Goal: Transaction & Acquisition: Purchase product/service

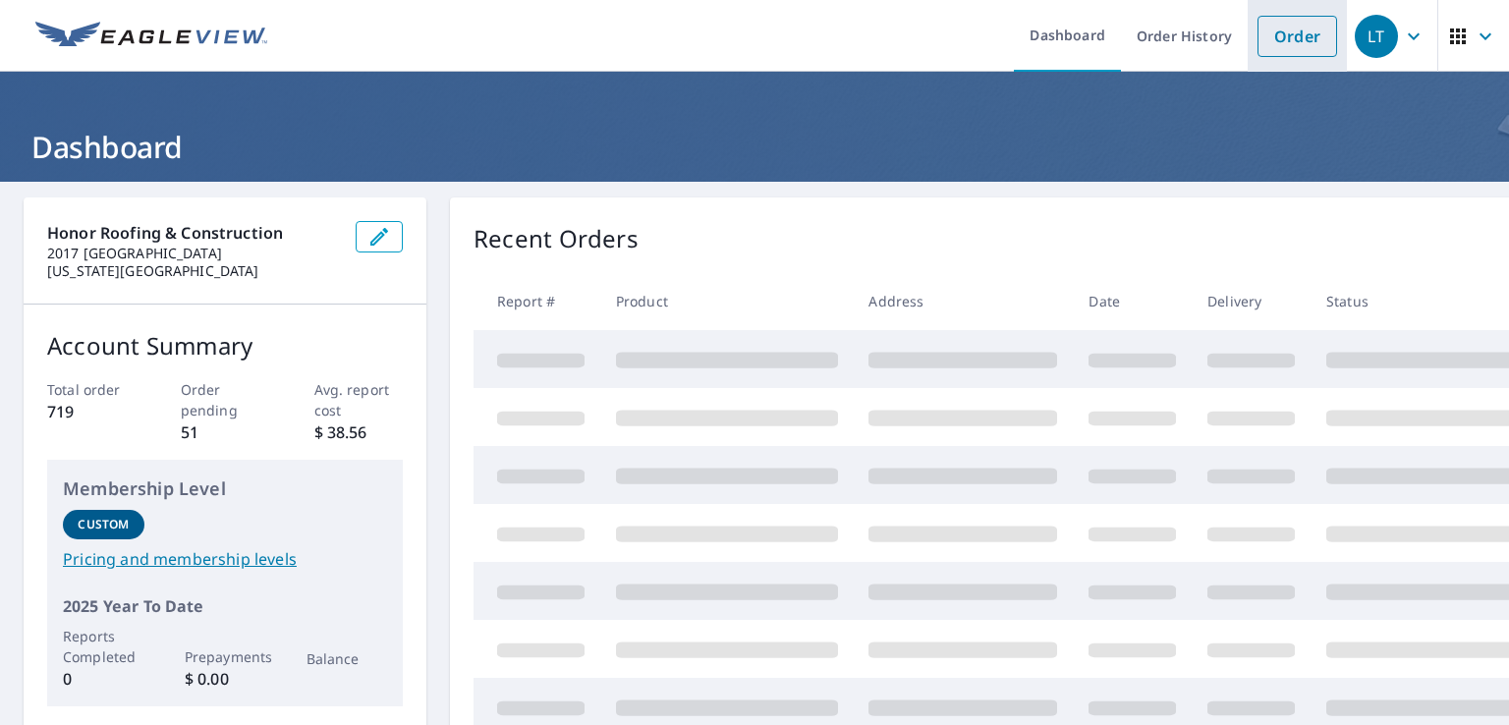
click at [1276, 33] on link "Order" at bounding box center [1297, 36] width 80 height 41
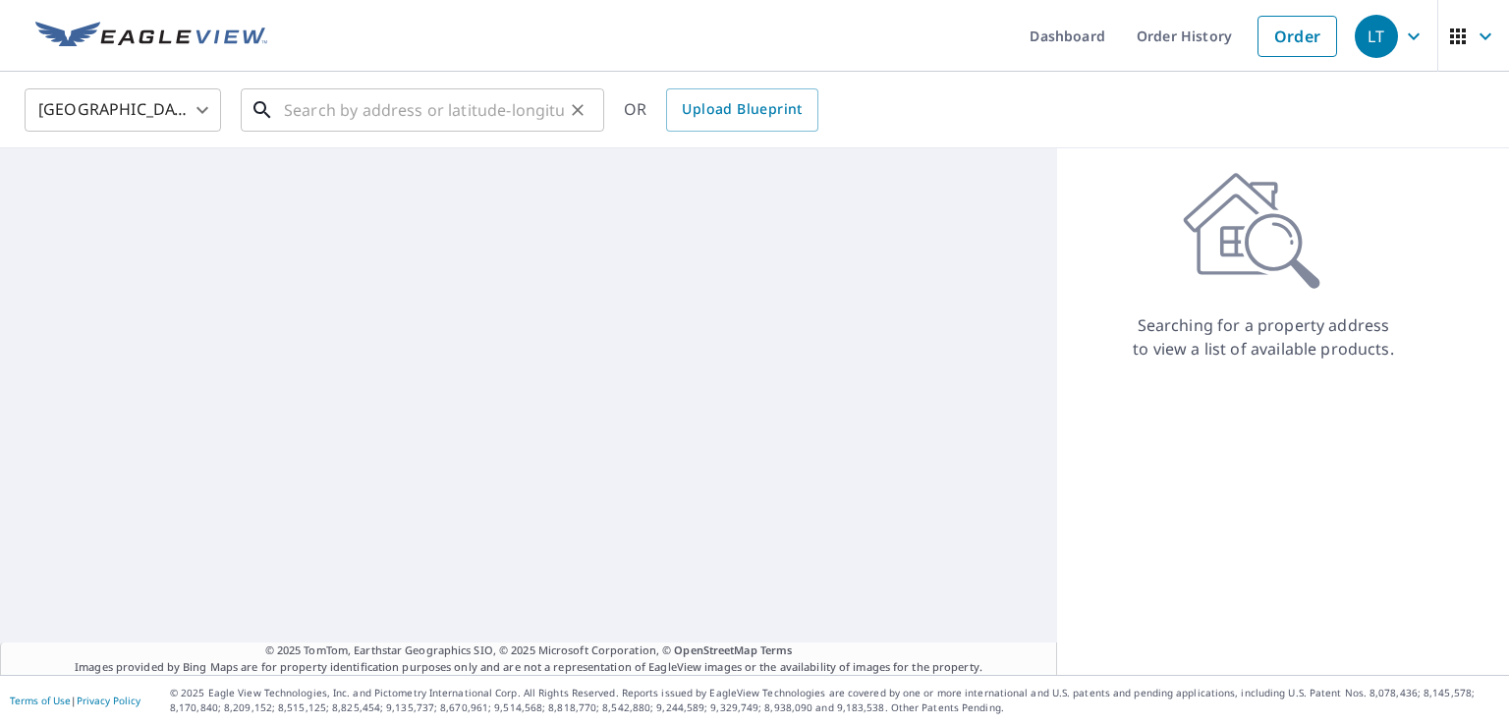
click at [403, 109] on input "text" at bounding box center [424, 109] width 280 height 55
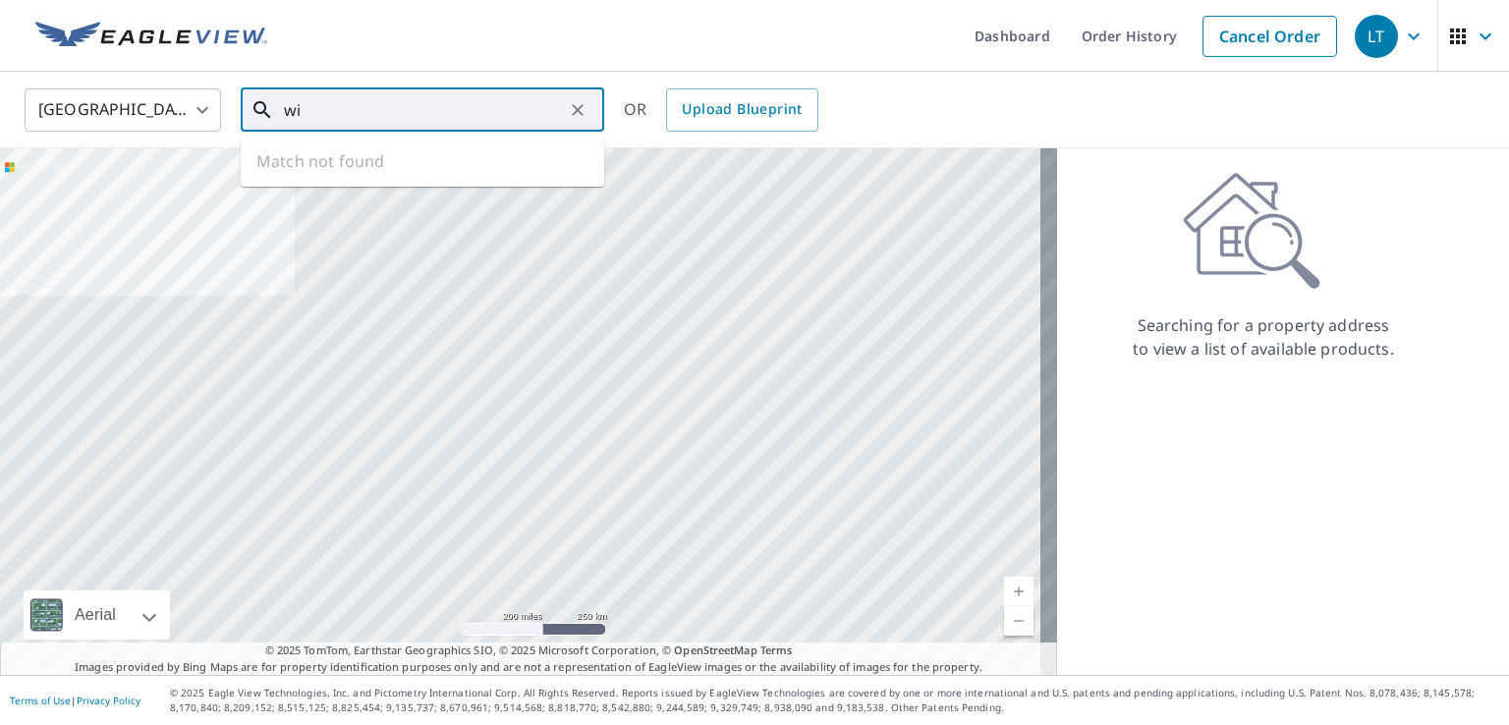
type input "w"
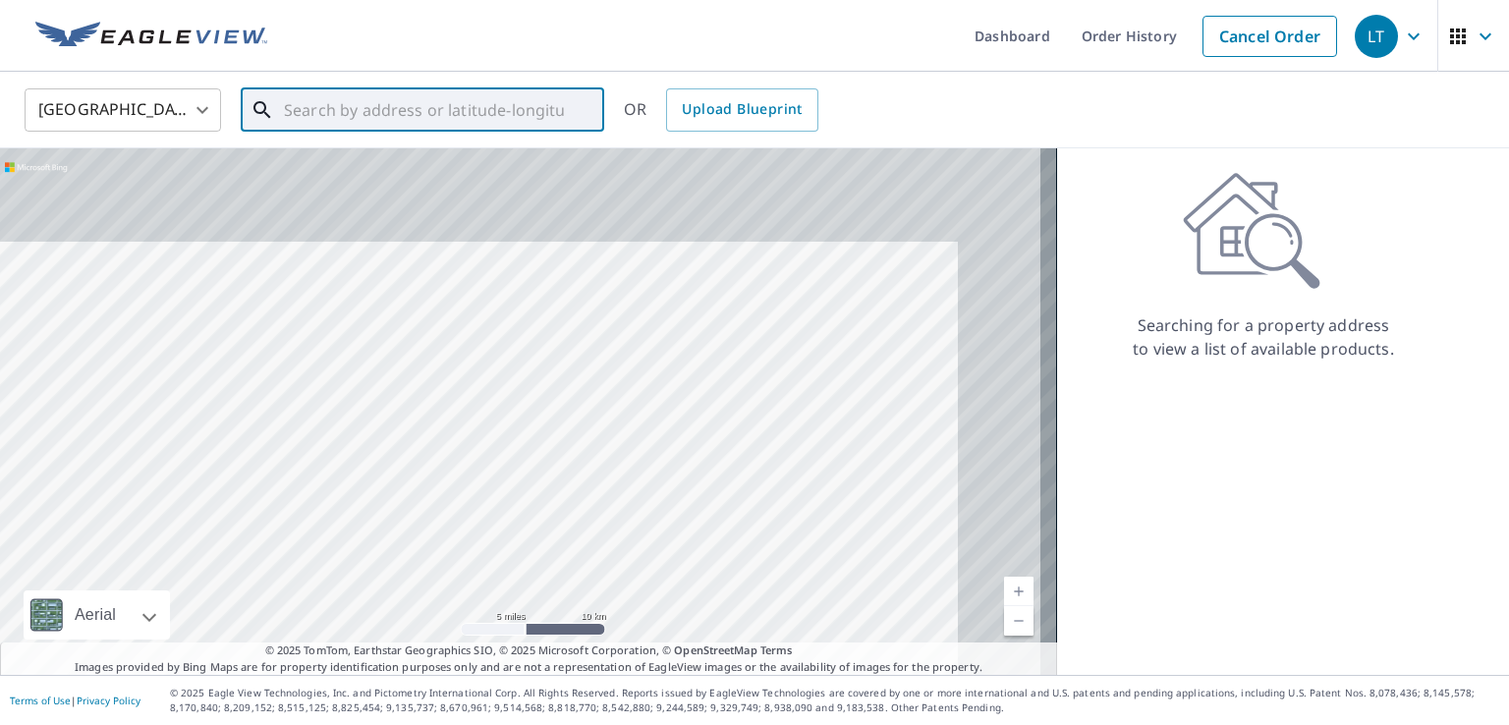
drag, startPoint x: 718, startPoint y: 302, endPoint x: 635, endPoint y: 396, distance: 124.5
click at [635, 396] on div at bounding box center [528, 411] width 1057 height 526
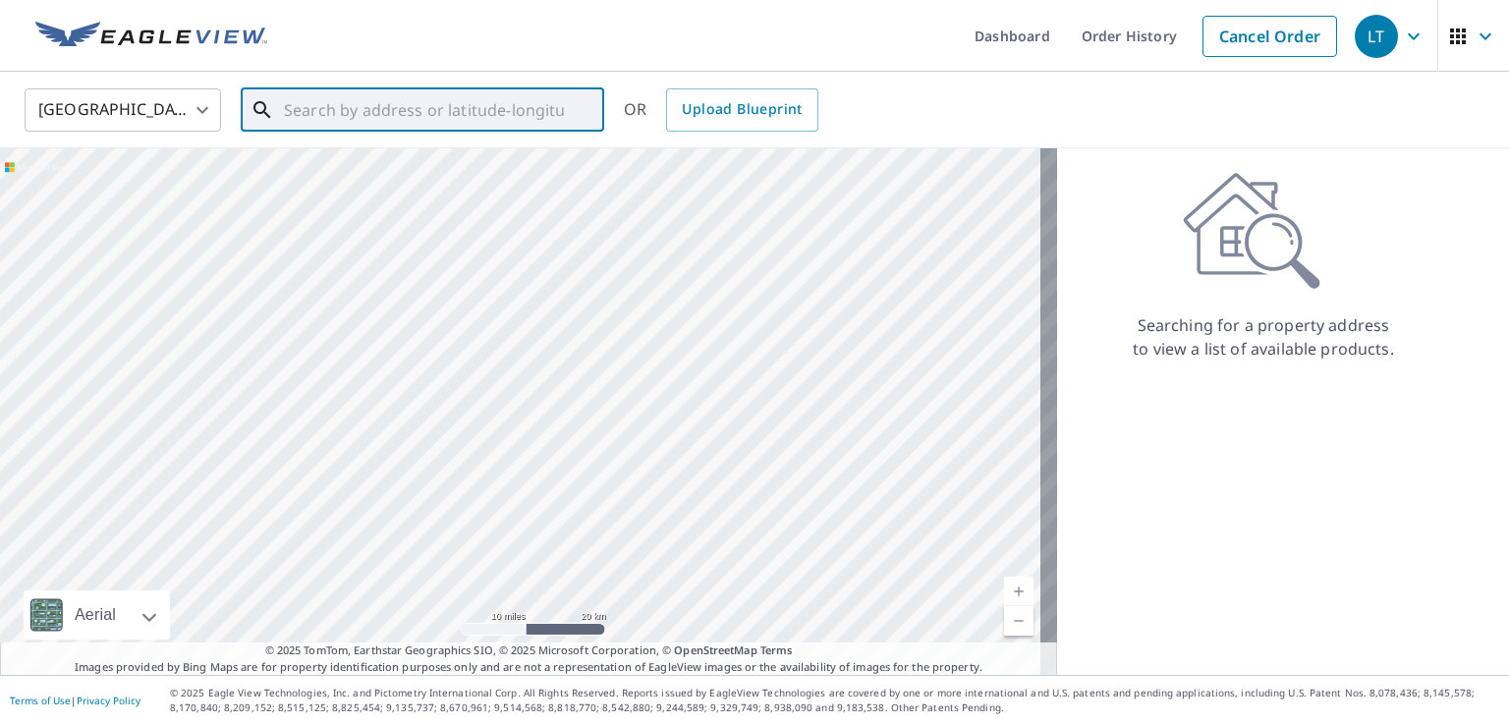
paste input "[STREET_ADDRESS]"
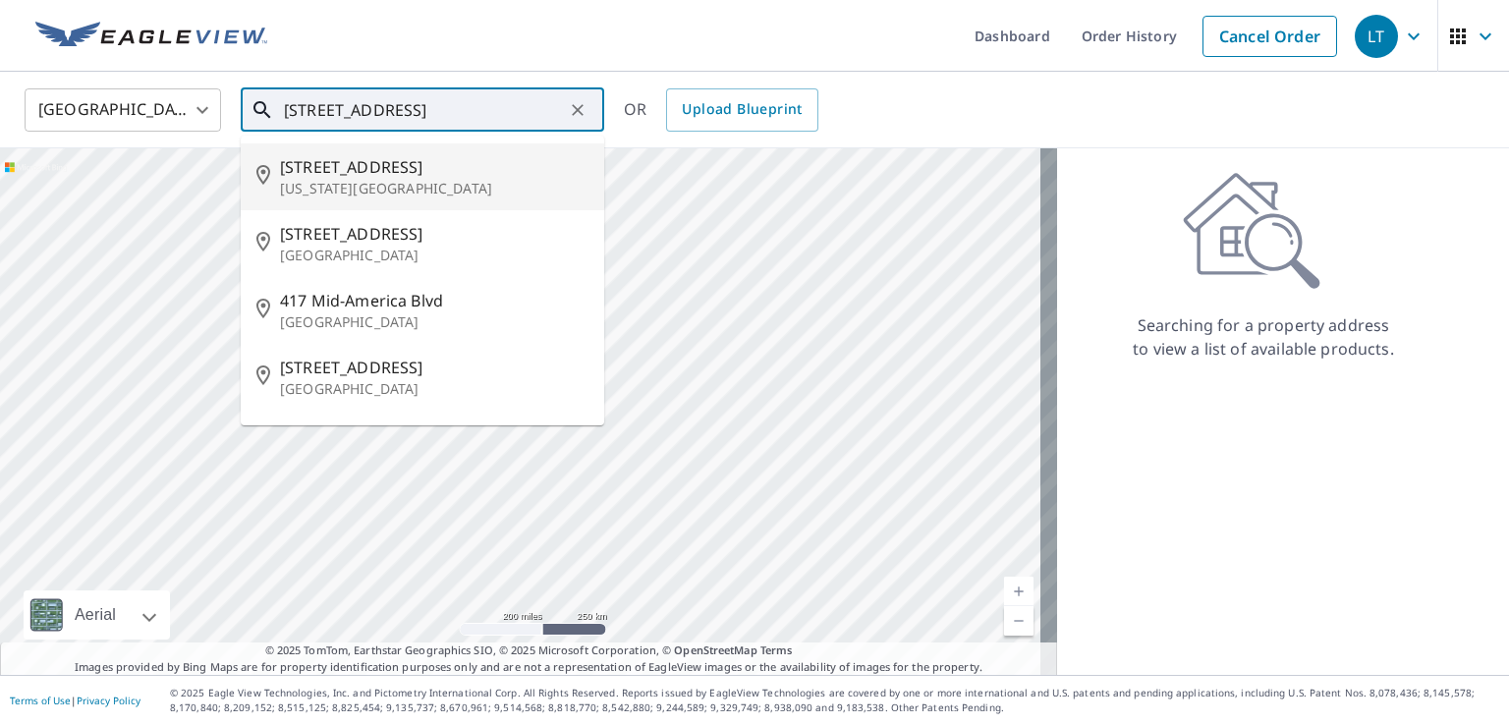
click at [402, 193] on p "[US_STATE][GEOGRAPHIC_DATA]" at bounding box center [434, 189] width 308 height 20
type input "[STREET_ADDRESS][US_STATE]"
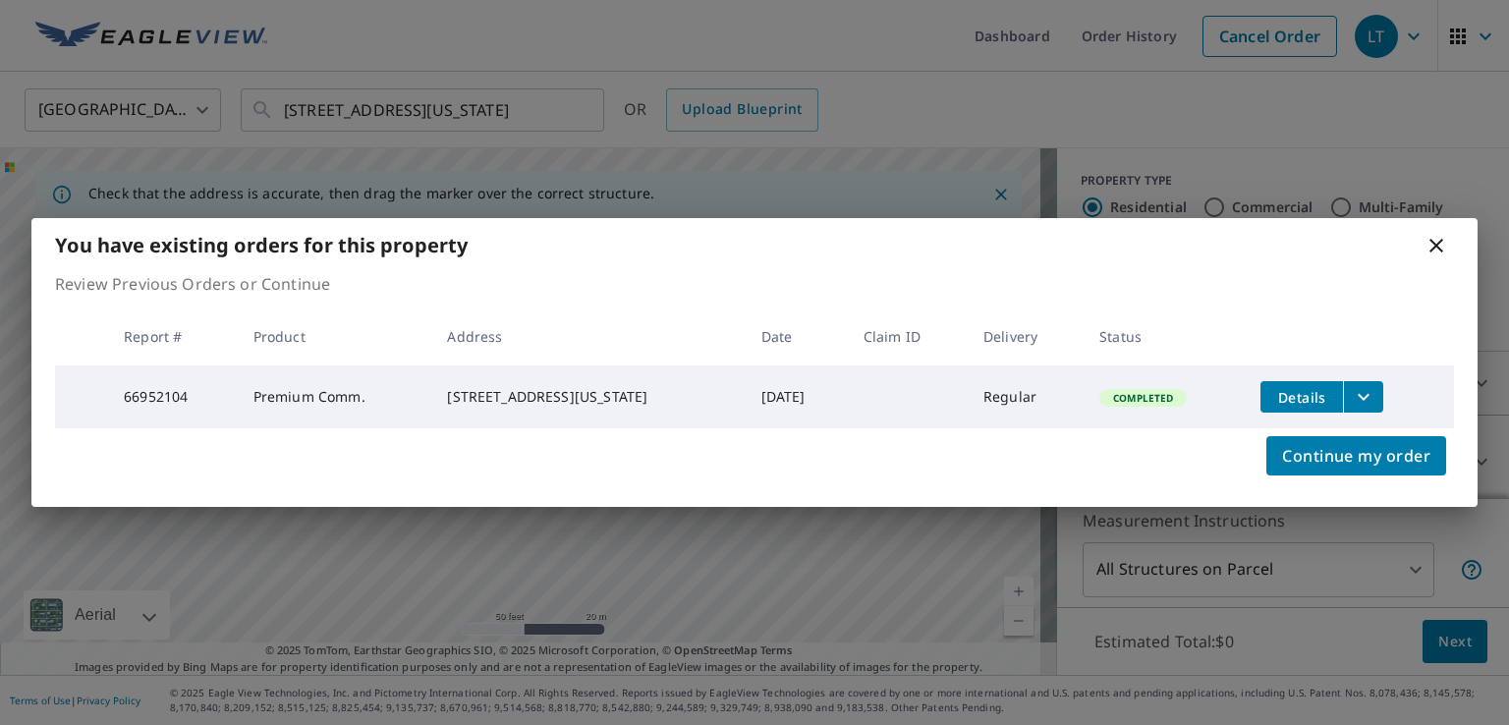
click at [1436, 239] on icon at bounding box center [1436, 246] width 24 height 24
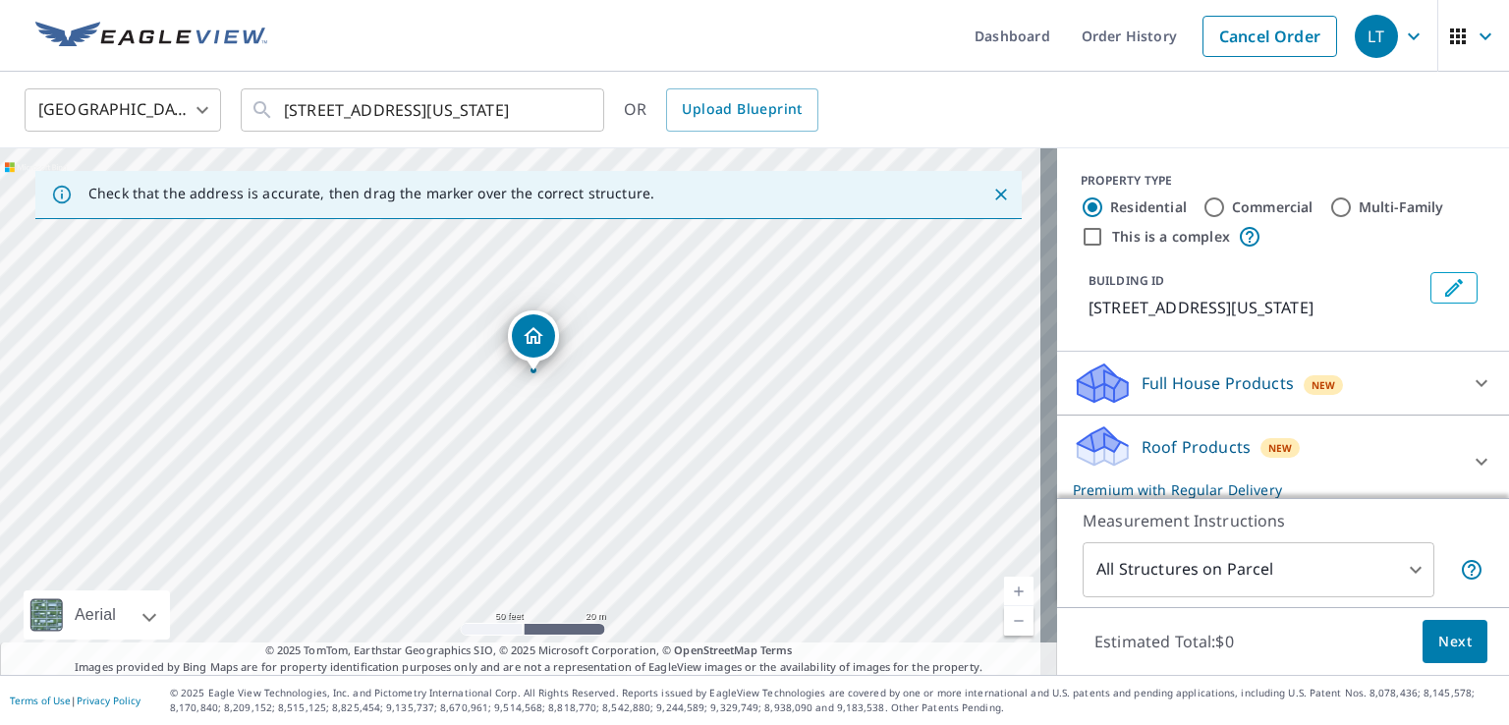
click at [1279, 205] on label "Commercial" at bounding box center [1273, 207] width 82 height 20
click at [1226, 205] on input "Commercial" at bounding box center [1214, 207] width 24 height 24
radio input "true"
type input "4"
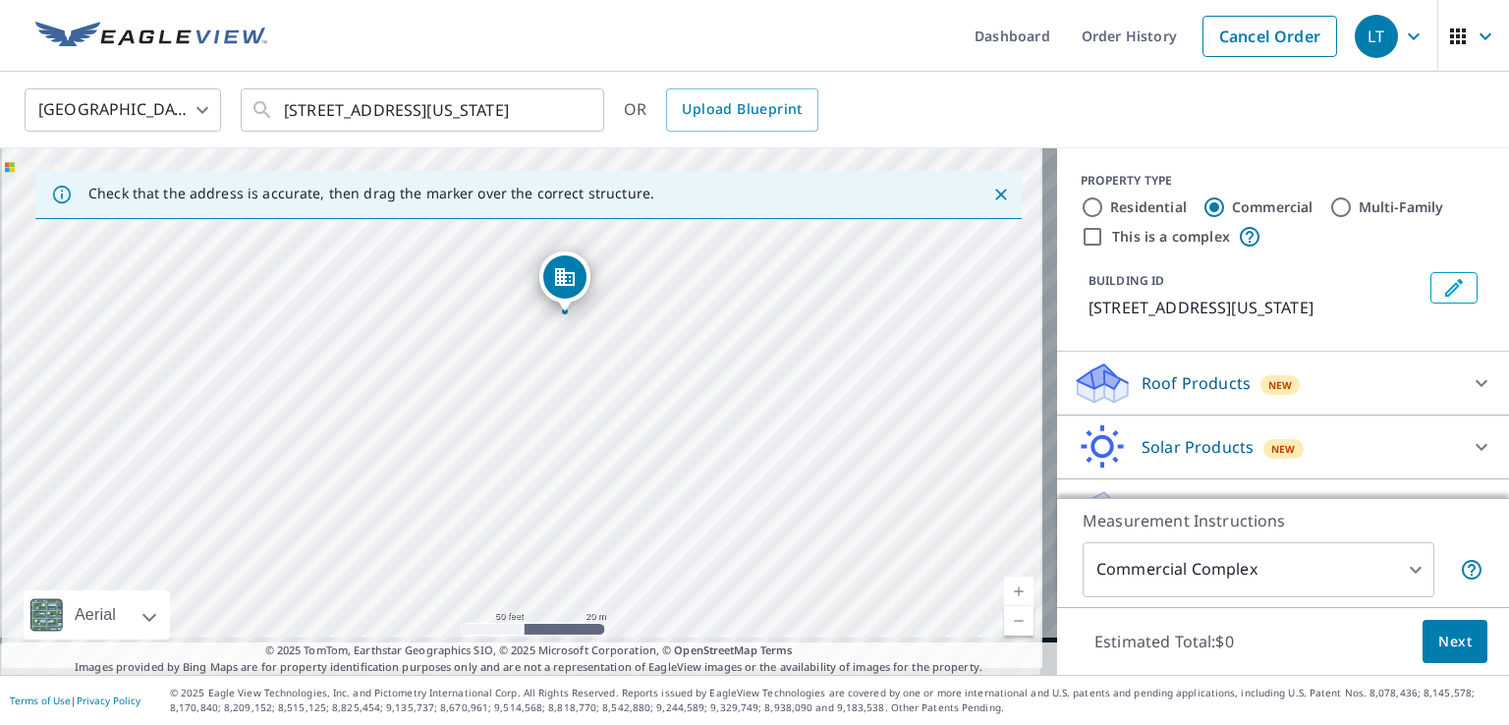
drag, startPoint x: 586, startPoint y: 371, endPoint x: 589, endPoint y: 356, distance: 16.0
click at [589, 356] on div "[STREET_ADDRESS][US_STATE]" at bounding box center [528, 411] width 1057 height 526
drag, startPoint x: 538, startPoint y: 253, endPoint x: 442, endPoint y: 422, distance: 194.4
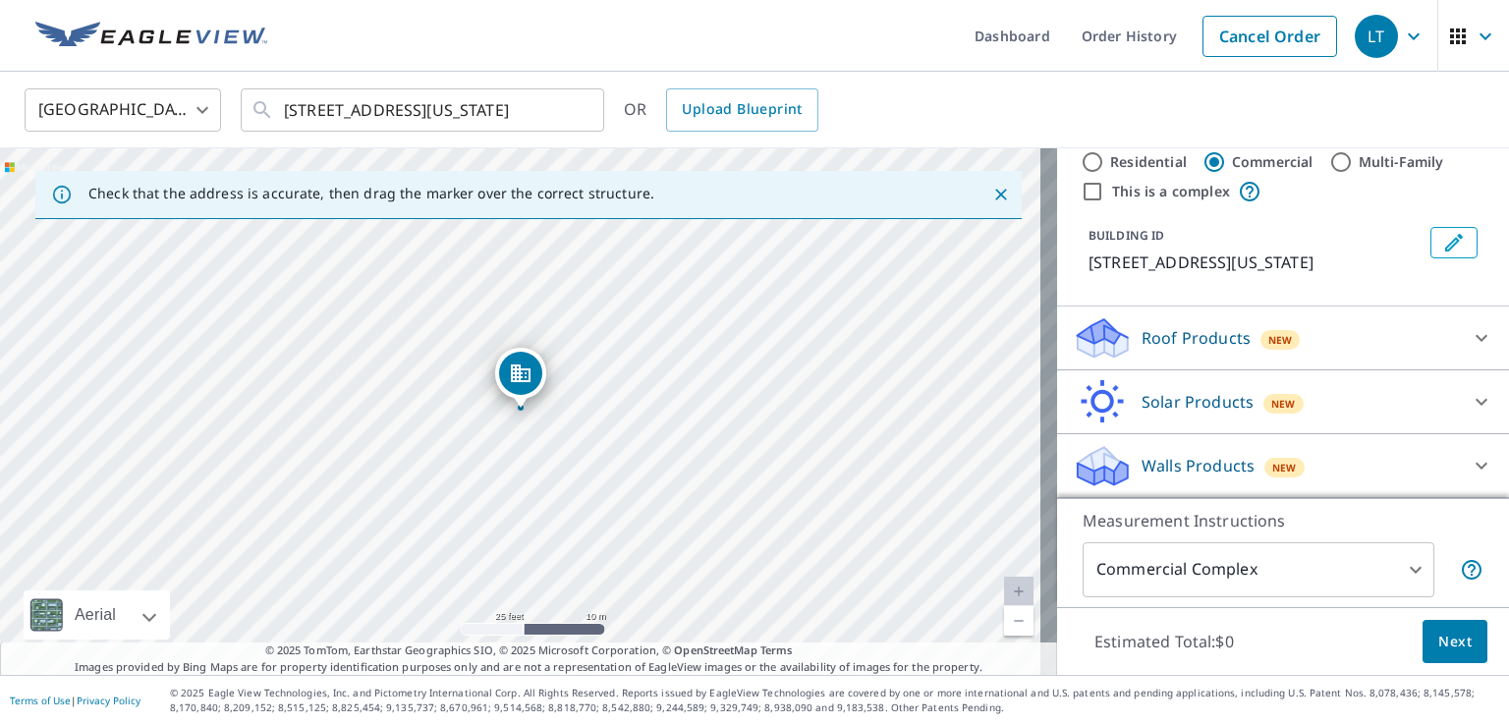
click at [1438, 650] on span "Next" at bounding box center [1454, 642] width 33 height 25
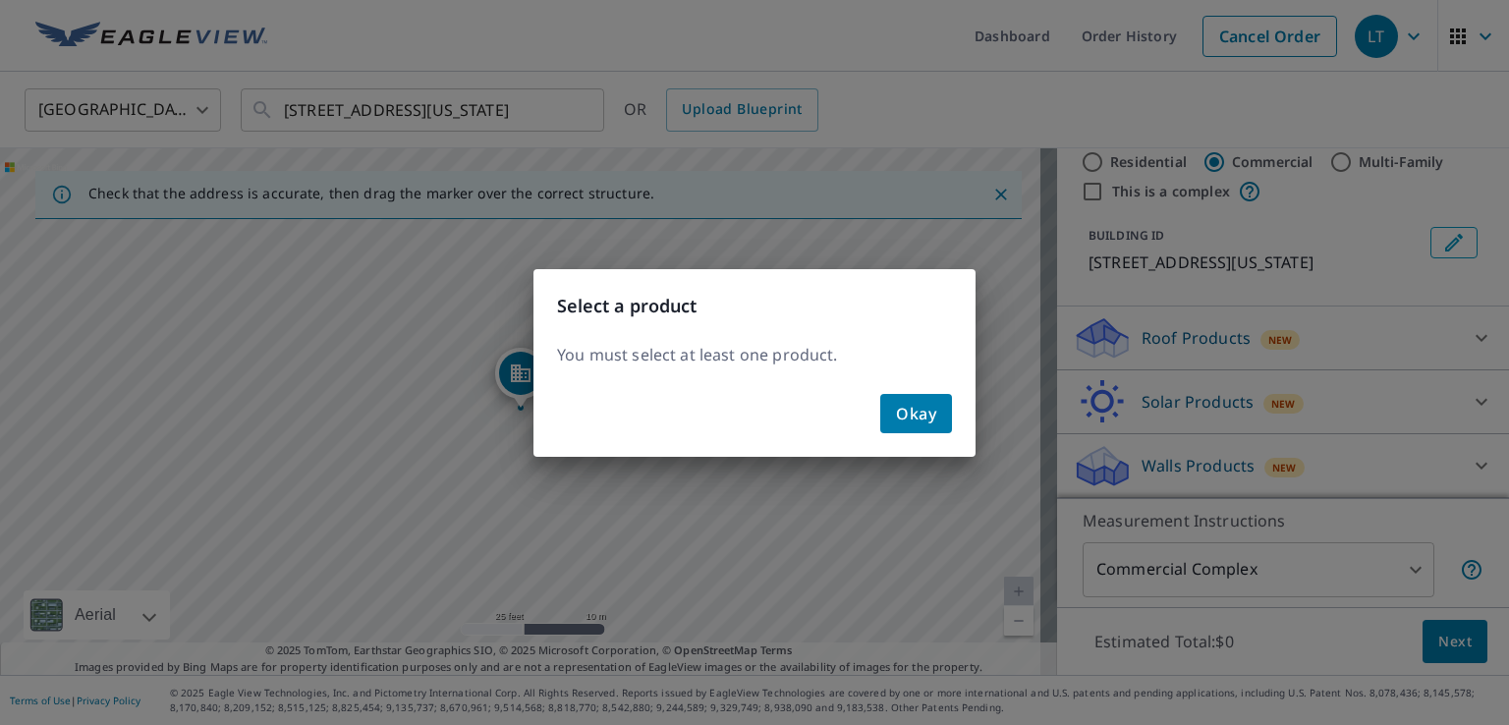
click at [907, 416] on span "Okay" at bounding box center [916, 413] width 40 height 27
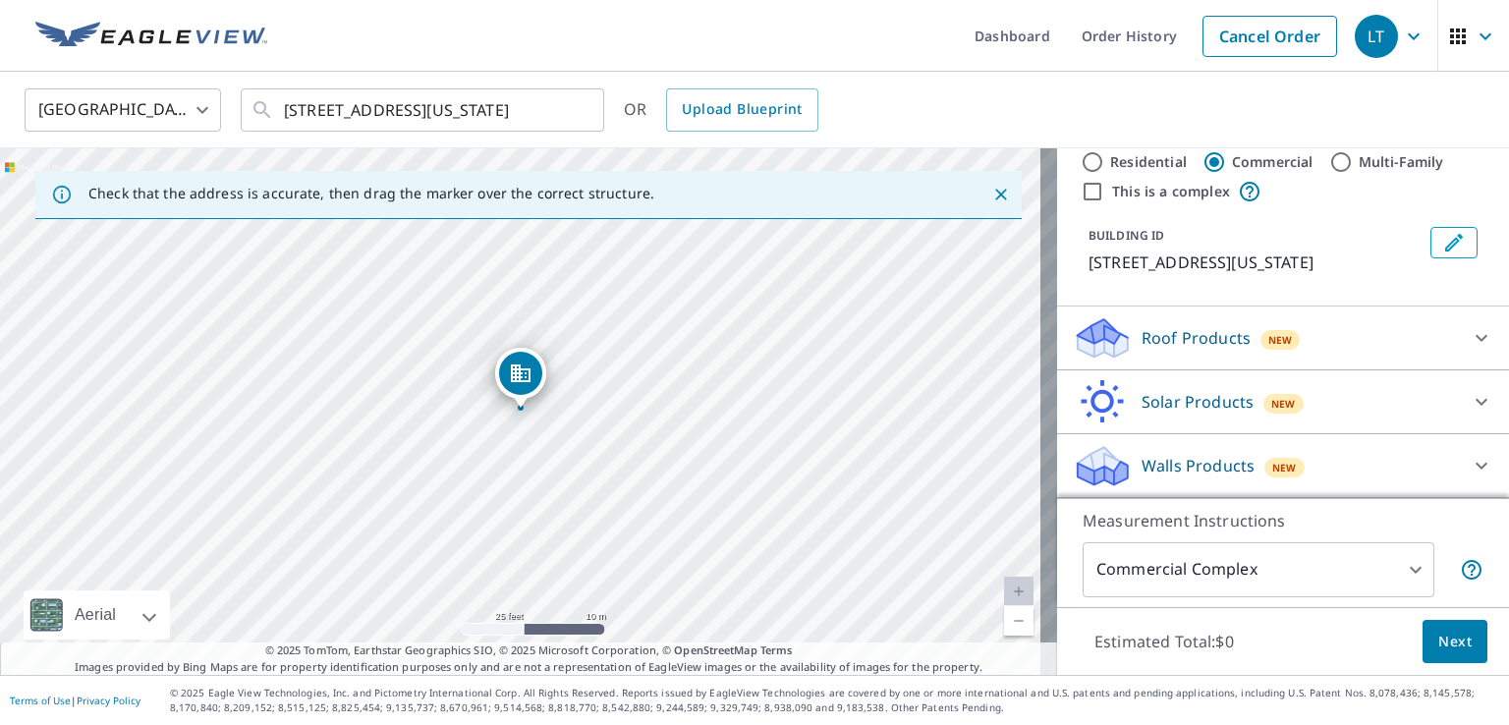
click at [1395, 345] on div "Roof Products New" at bounding box center [1264, 338] width 385 height 46
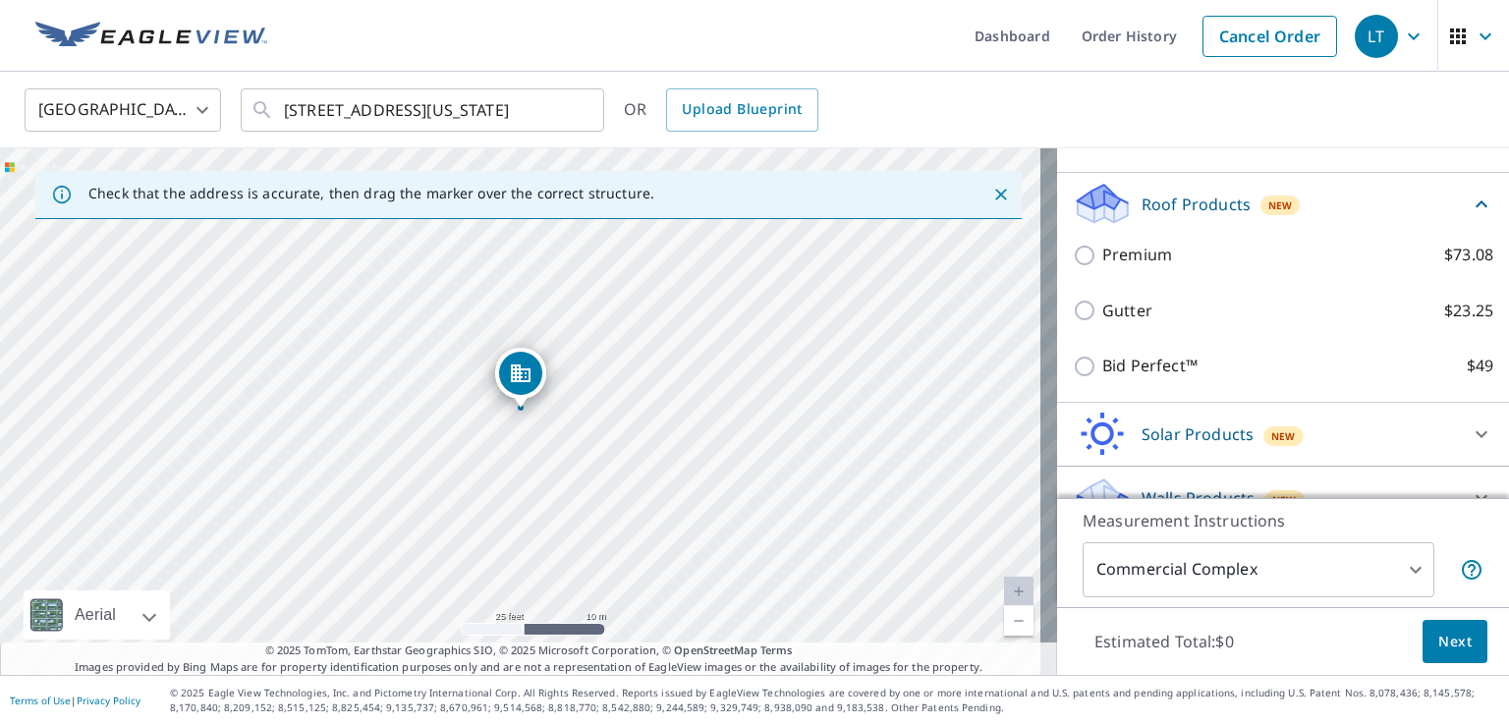
scroll to position [233, 0]
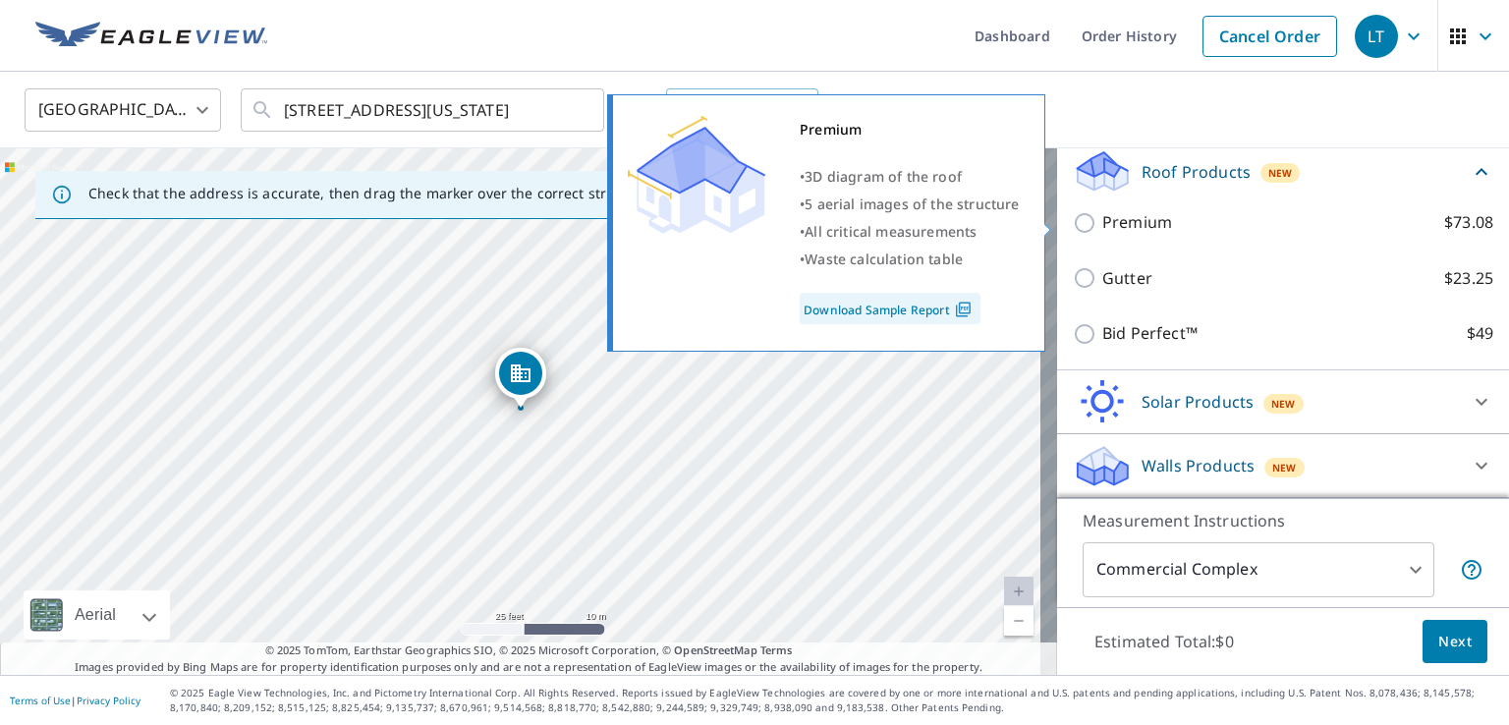
click at [1102, 216] on p "Premium" at bounding box center [1137, 222] width 70 height 25
click at [1097, 216] on input "Premium $73.08" at bounding box center [1086, 223] width 29 height 24
checkbox input "true"
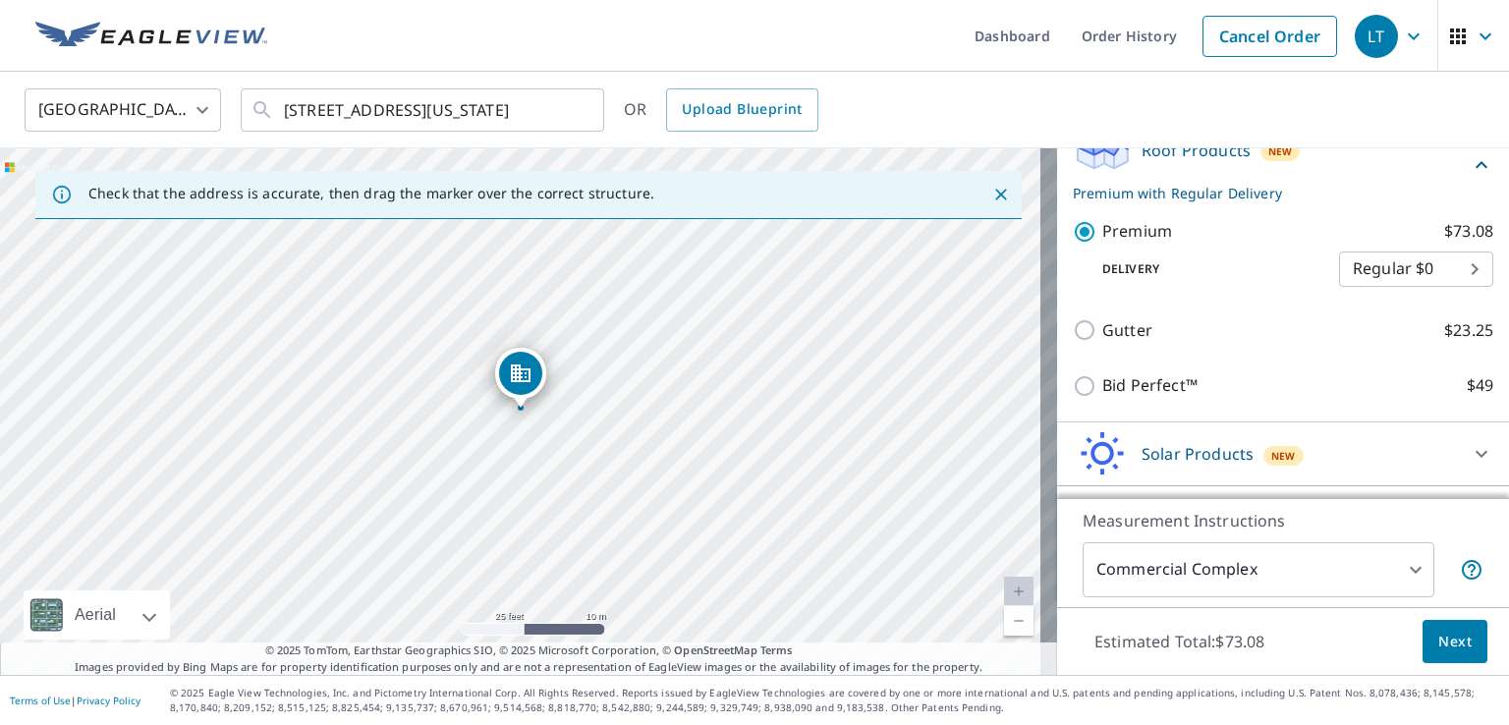
click at [1445, 652] on span "Next" at bounding box center [1454, 642] width 33 height 25
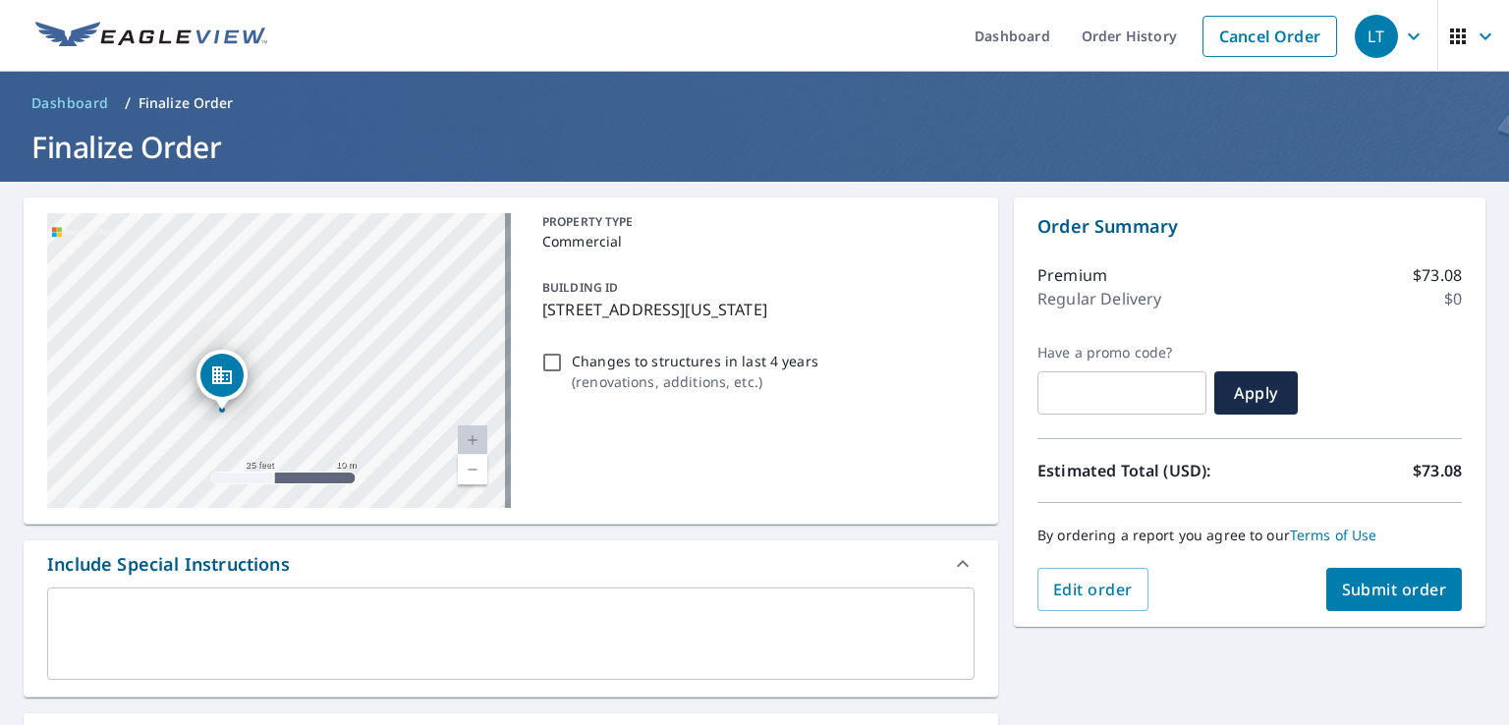
drag, startPoint x: 268, startPoint y: 313, endPoint x: 346, endPoint y: 410, distance: 123.6
click at [346, 410] on div "[STREET_ADDRESS][US_STATE]" at bounding box center [279, 360] width 464 height 295
click at [330, 619] on textarea at bounding box center [511, 634] width 900 height 56
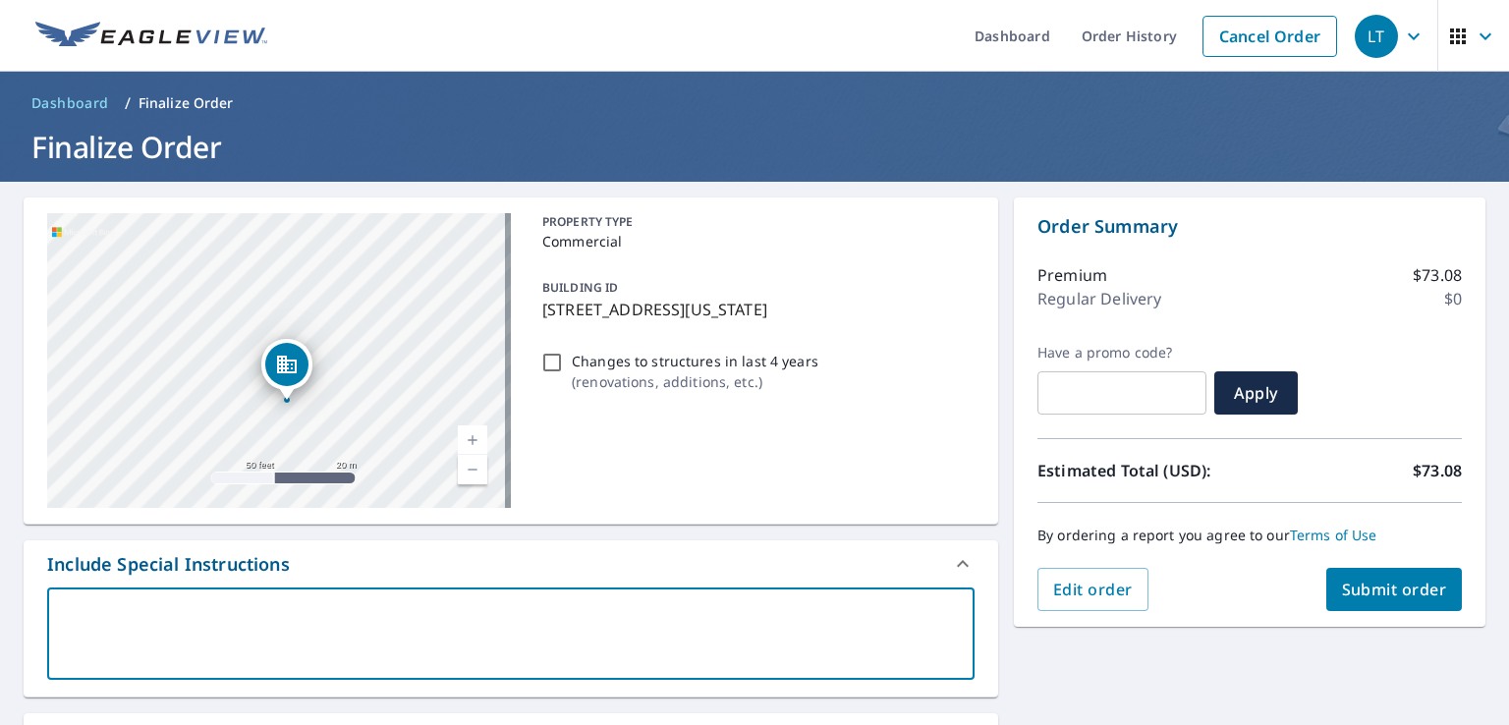
type textarea "W"
type textarea "x"
checkbox input "true"
type textarea "We"
type textarea "x"
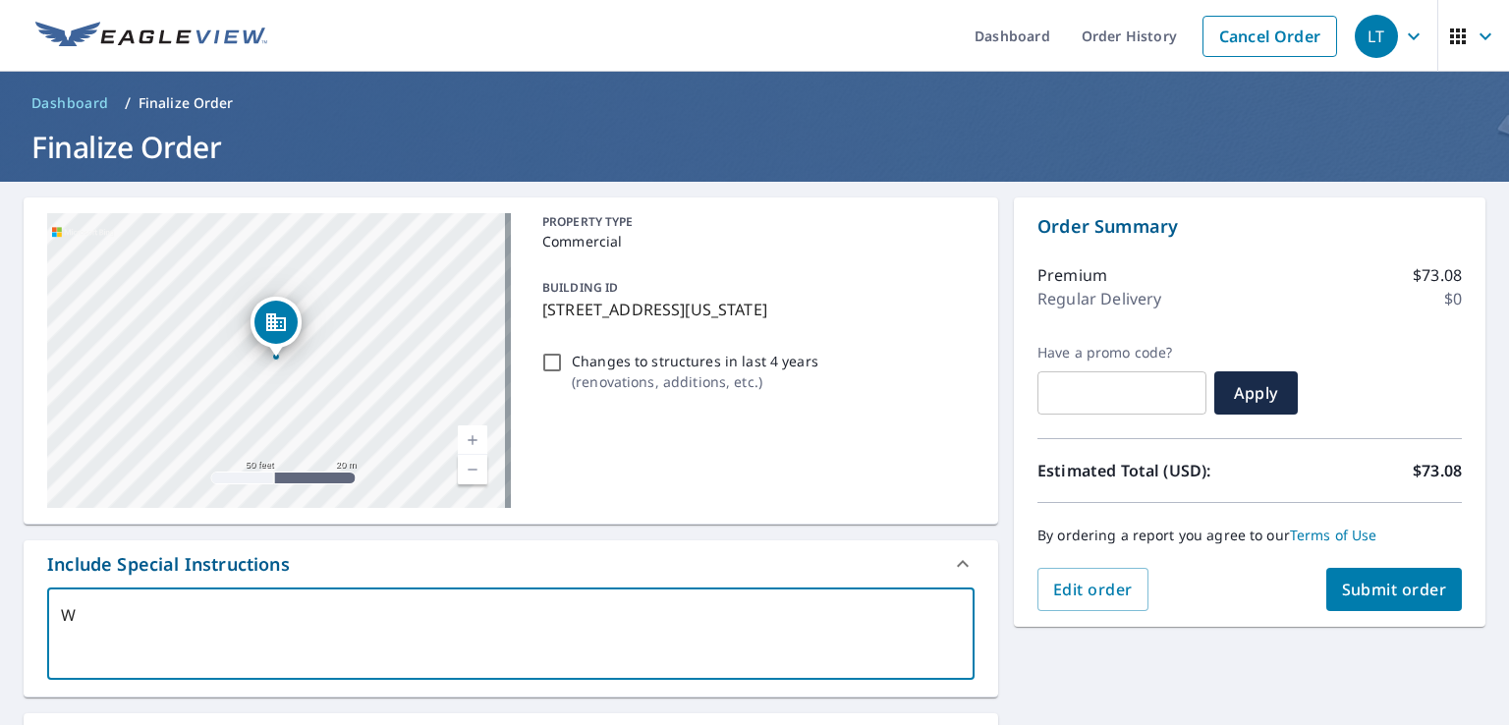
checkbox input "true"
type textarea "We"
type textarea "x"
checkbox input "true"
type textarea "We n"
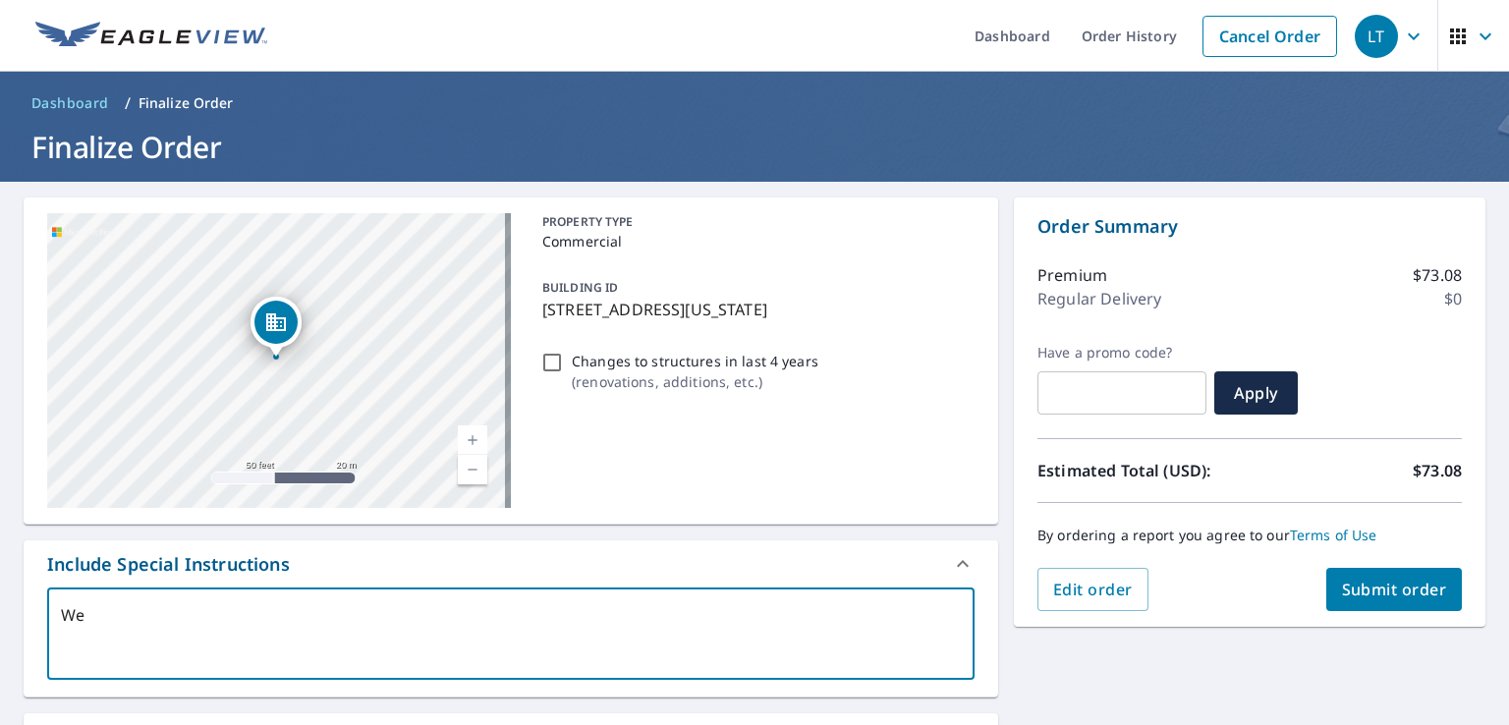
type textarea "x"
checkbox input "true"
type textarea "We ne"
type textarea "x"
checkbox input "true"
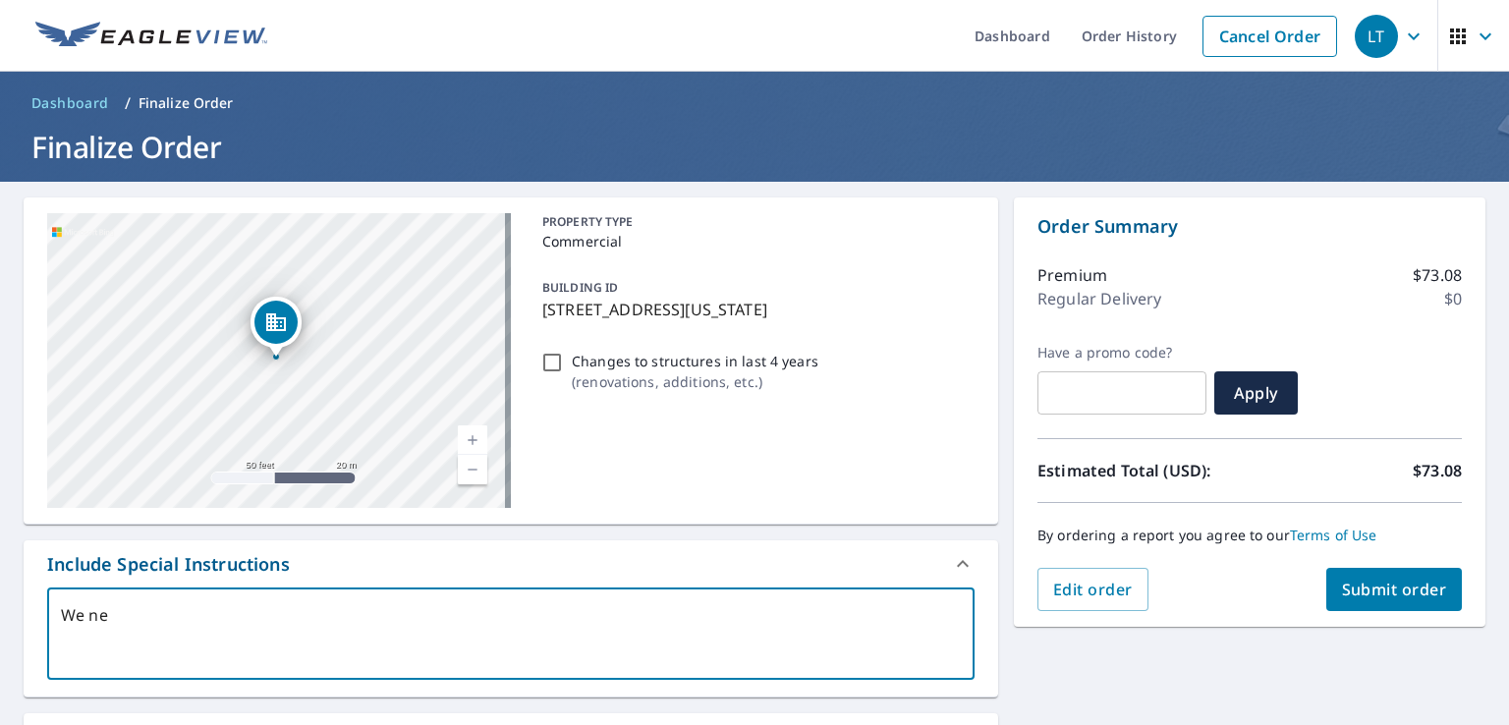
type textarea "We nee"
type textarea "x"
checkbox input "true"
type textarea "We need"
type textarea "x"
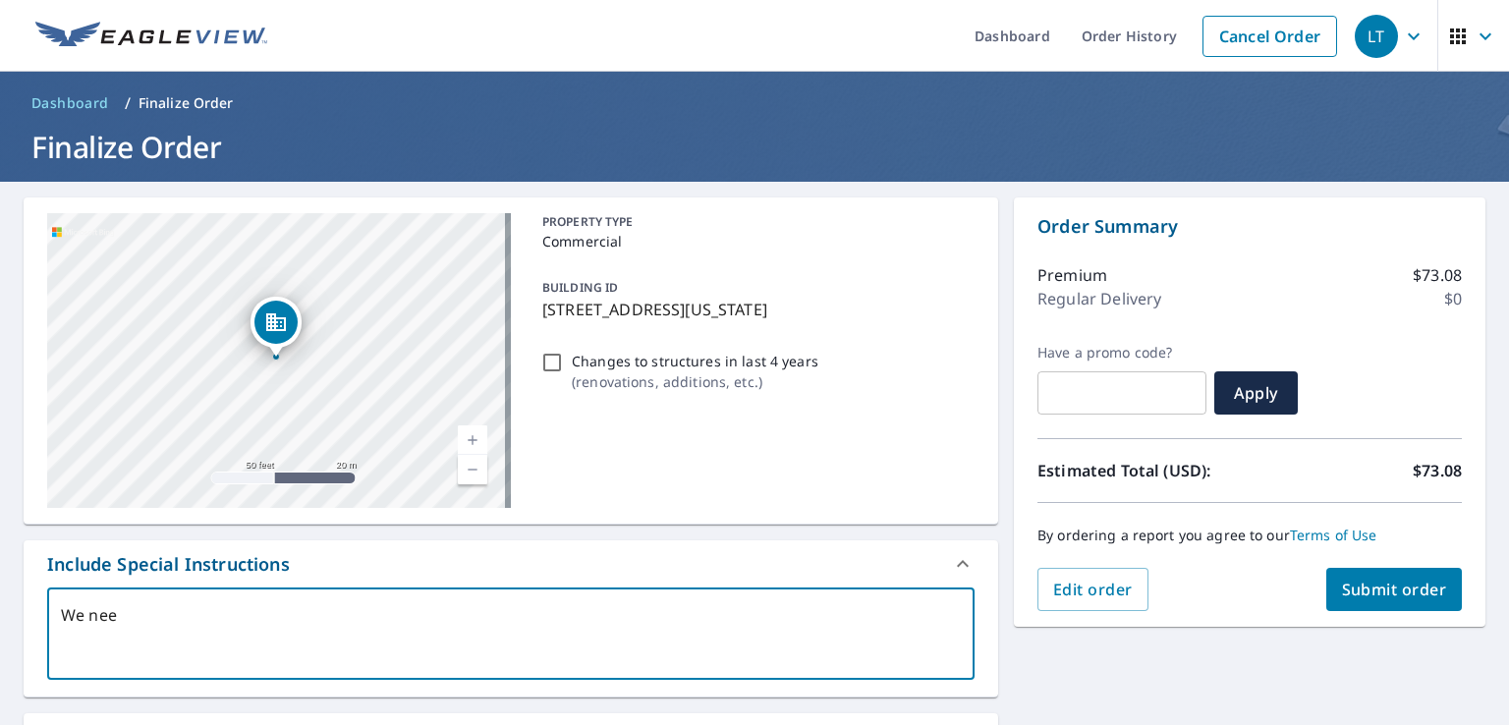
checkbox input "true"
type textarea "We need"
type textarea "x"
checkbox input "true"
type textarea "We need t"
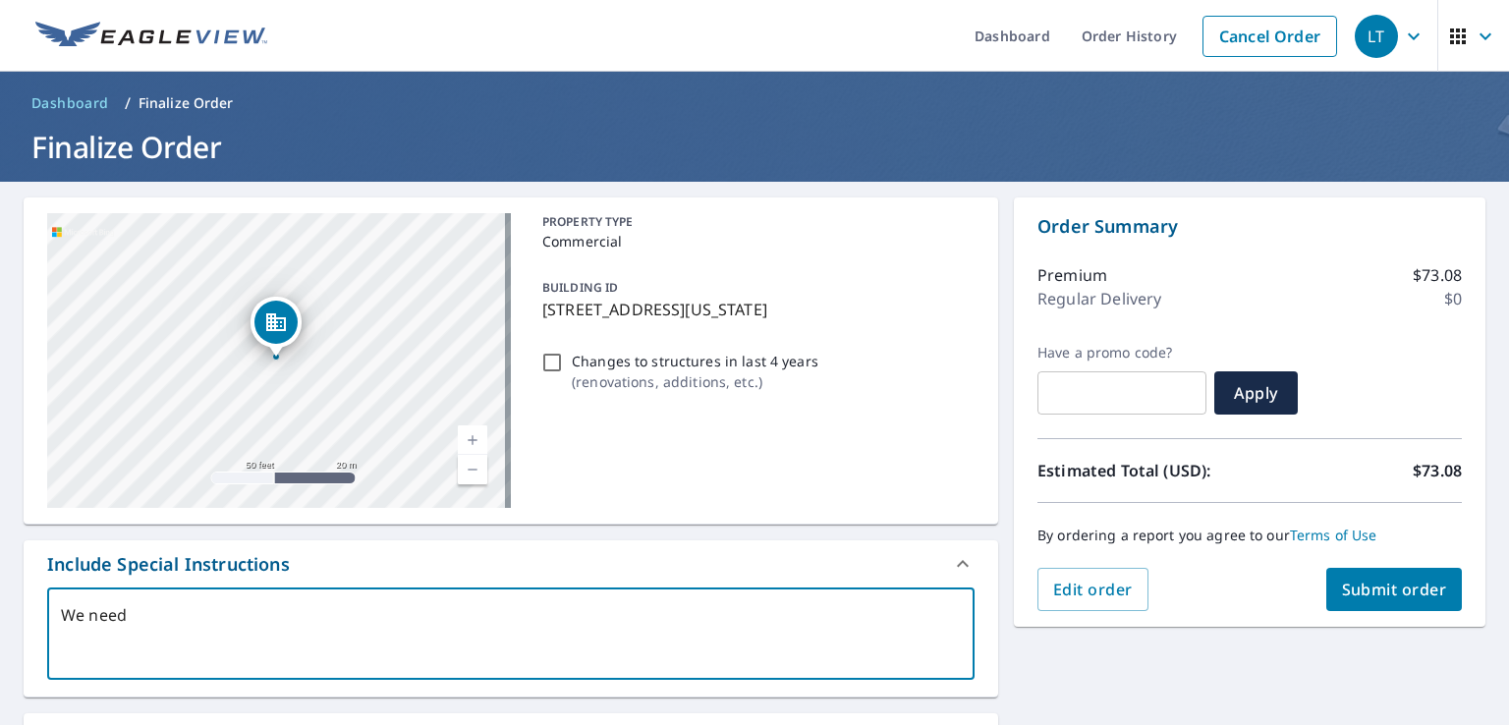
type textarea "x"
checkbox input "true"
type textarea "We need to"
type textarea "x"
checkbox input "true"
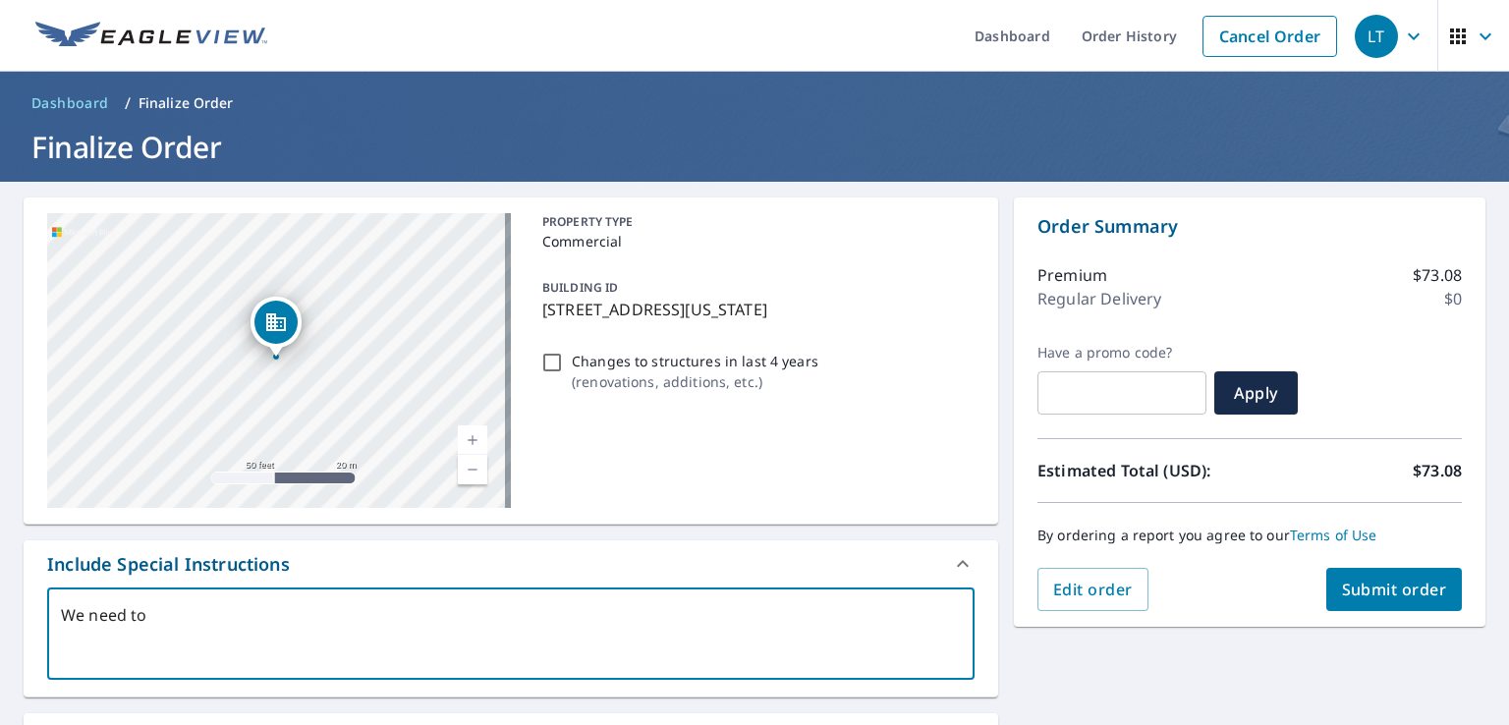
type textarea "We need to"
type textarea "x"
checkbox input "true"
type textarea "We need t"
type textarea "x"
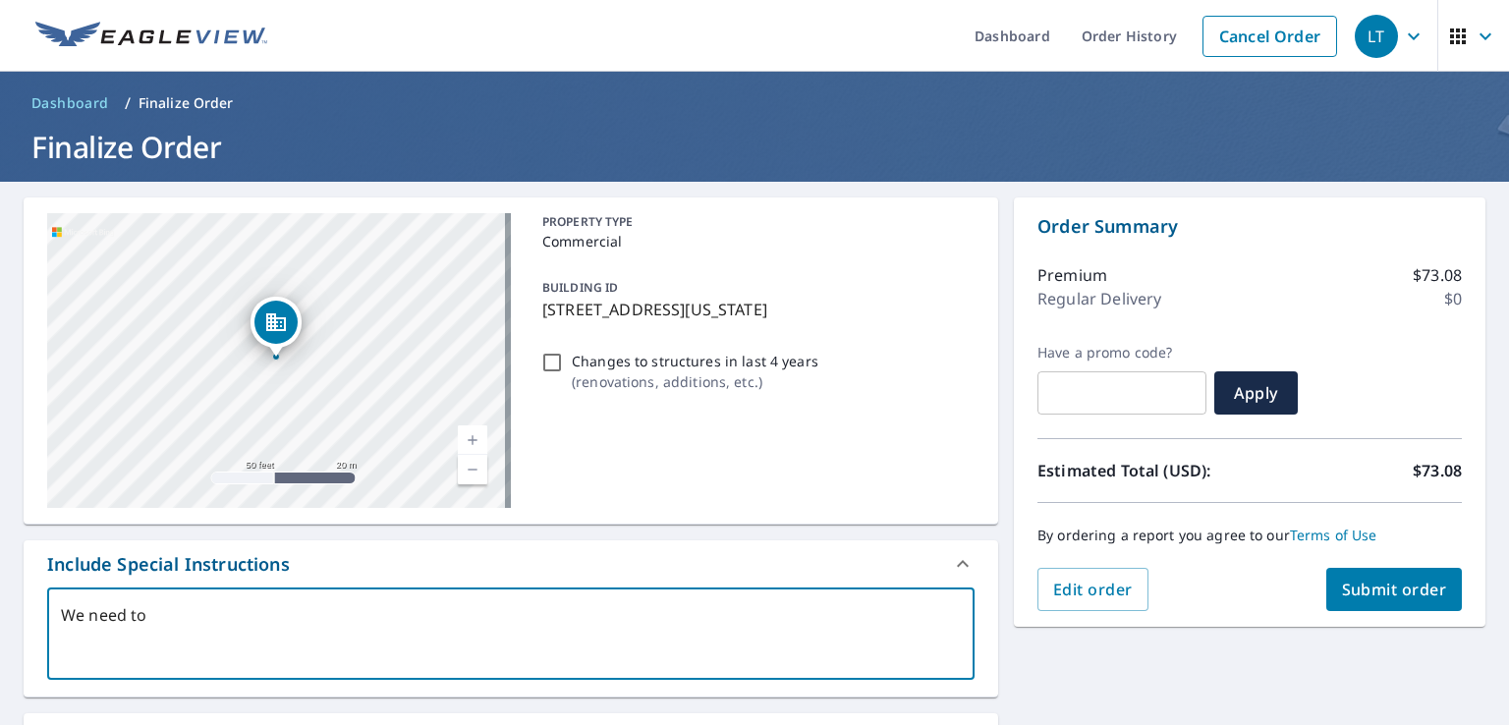
checkbox input "true"
type textarea "We need th"
type textarea "x"
checkbox input "true"
type textarea "We need the"
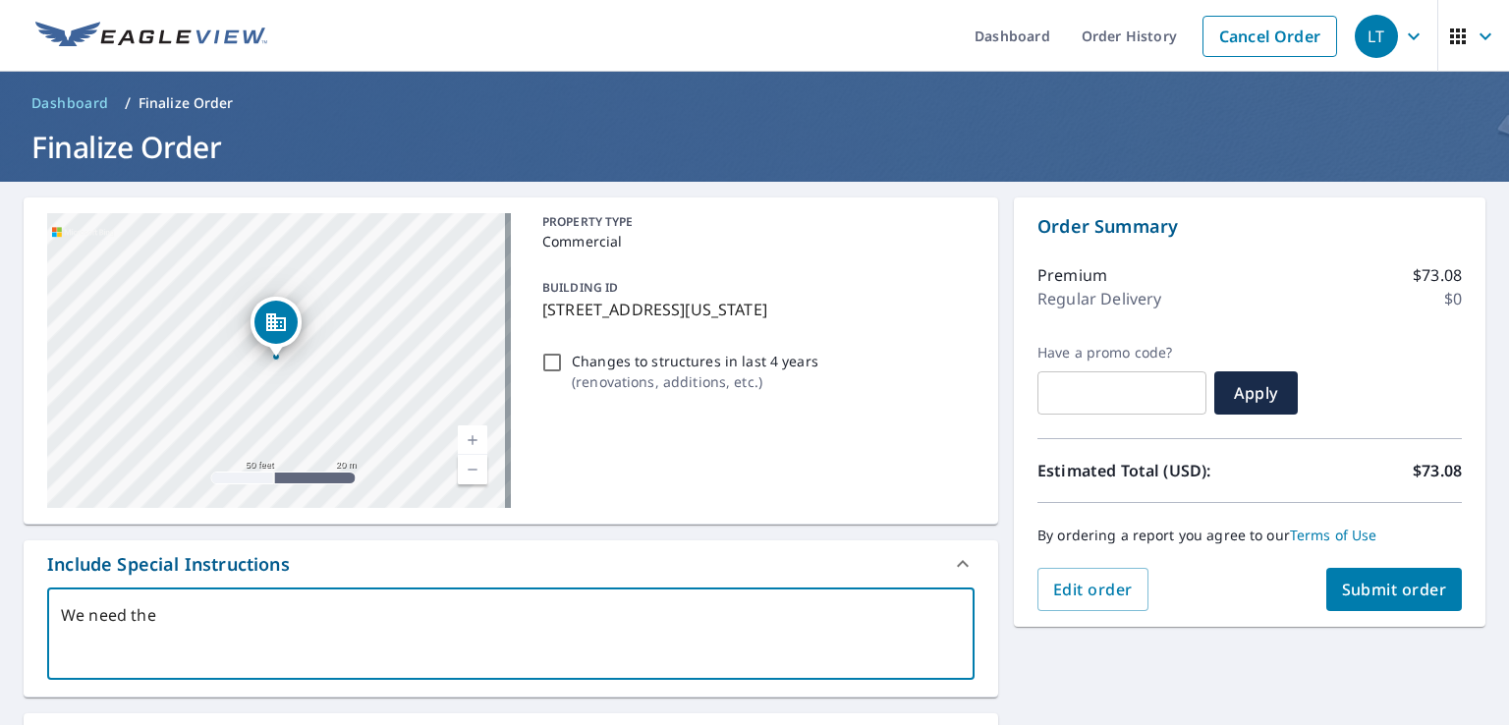
type textarea "x"
checkbox input "true"
type textarea "We need the"
type textarea "x"
checkbox input "true"
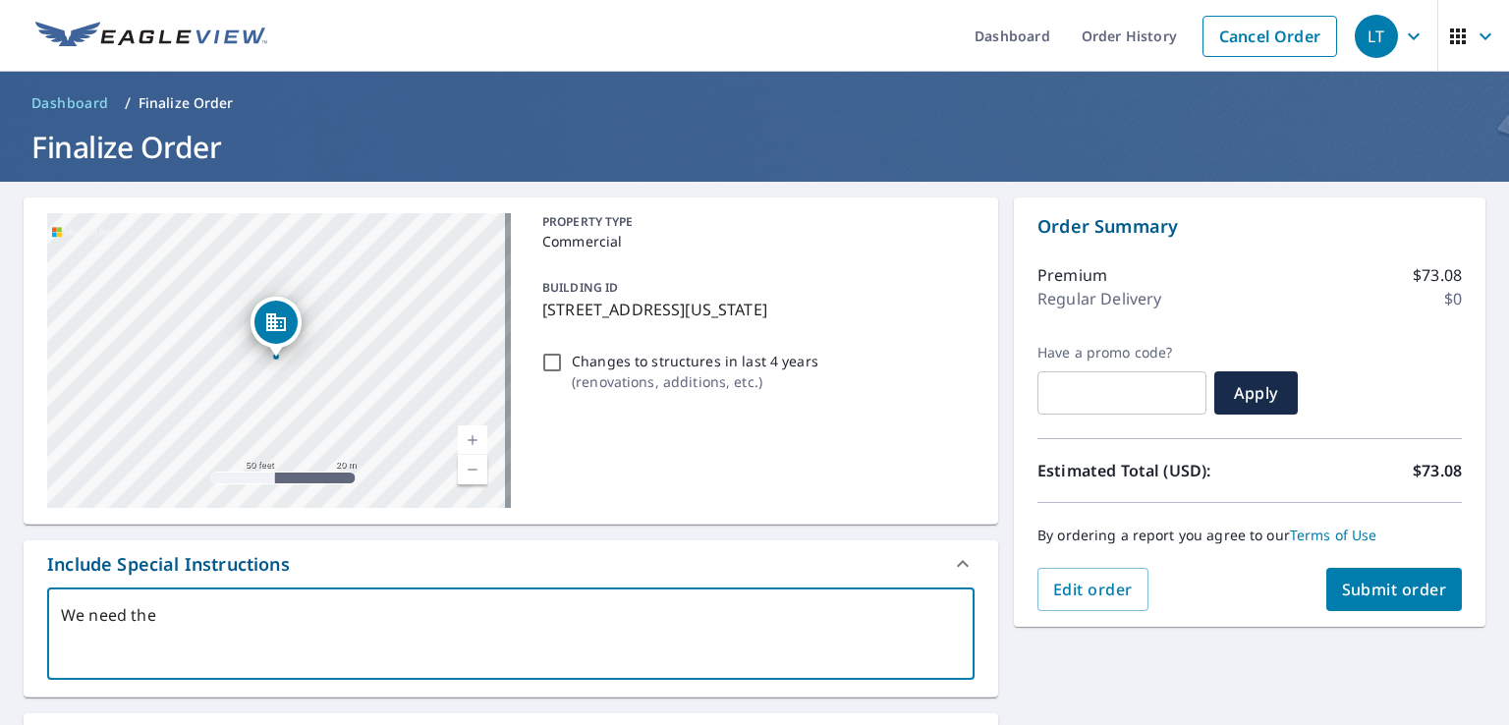
type textarea "We need the m"
type textarea "x"
checkbox input "true"
type textarea "We need the me"
type textarea "x"
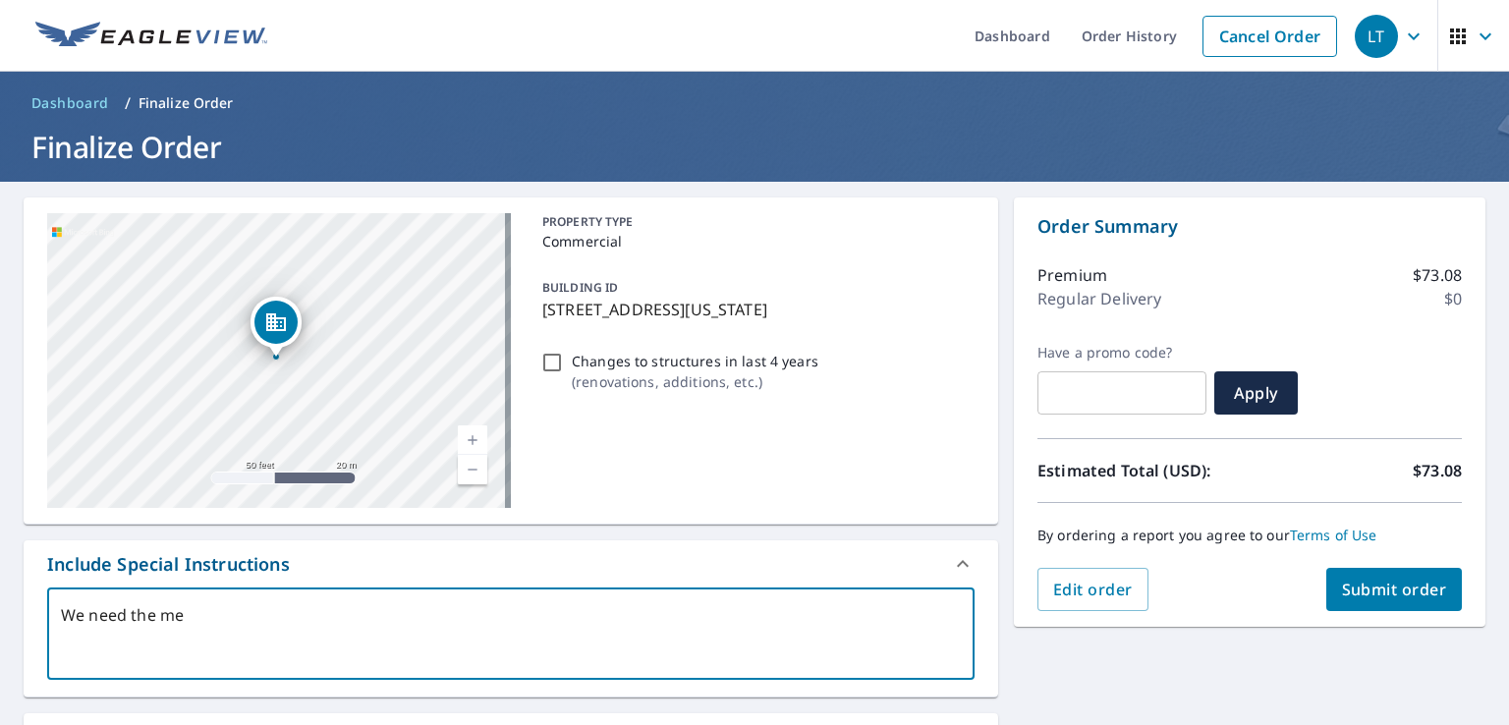
checkbox input "true"
type textarea "We need the mea"
type textarea "x"
checkbox input "true"
type textarea "We need the meas"
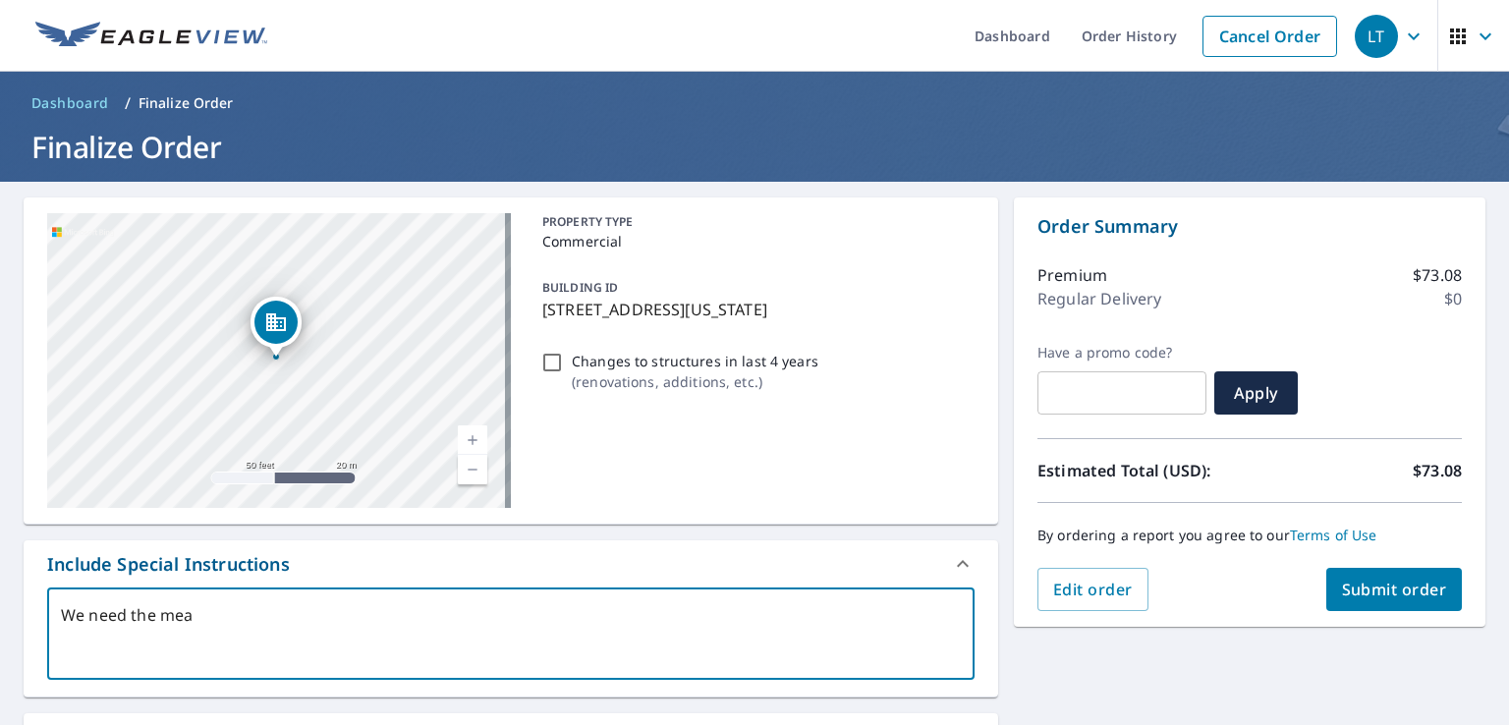
type textarea "x"
checkbox input "true"
type textarea "We need the measu"
type textarea "x"
checkbox input "true"
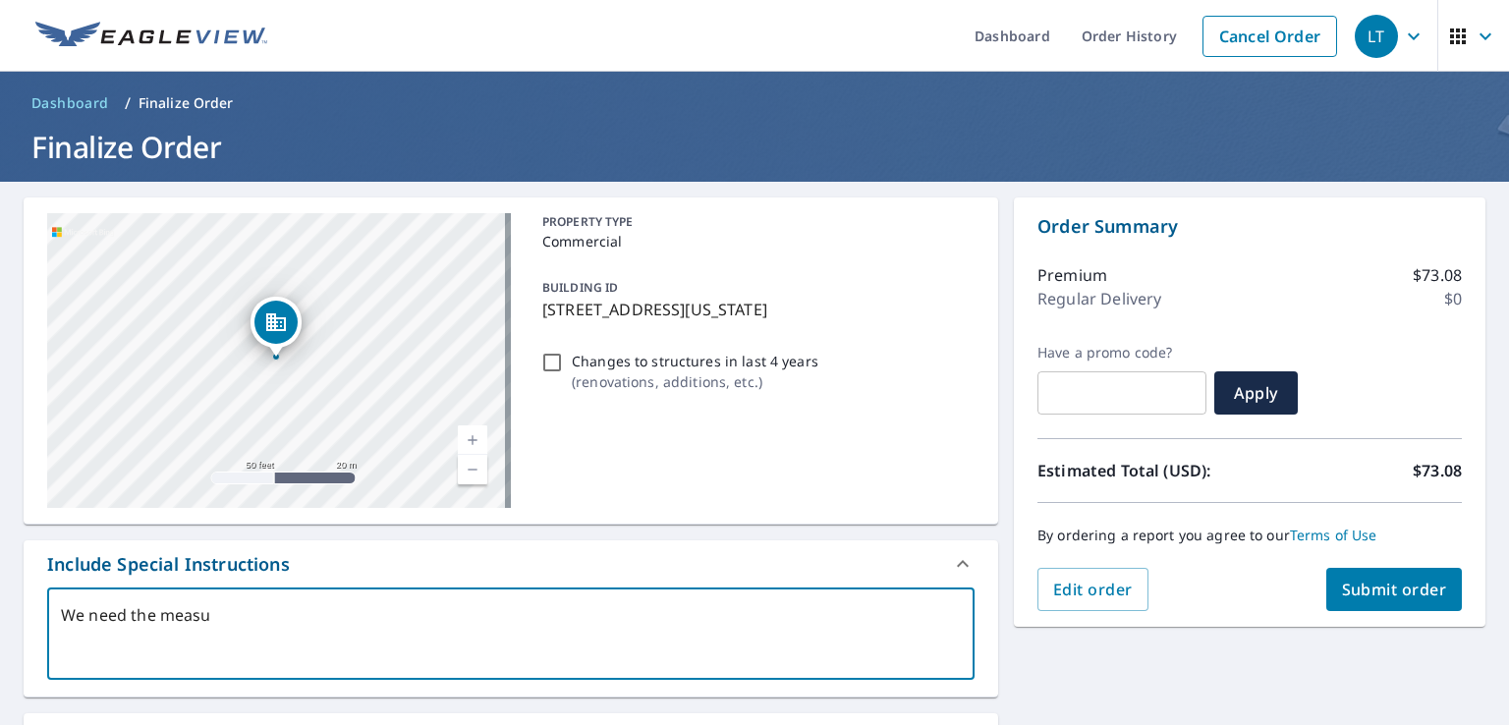
type textarea "We need the measur"
type textarea "x"
checkbox input "true"
type textarea "We need the measure"
type textarea "x"
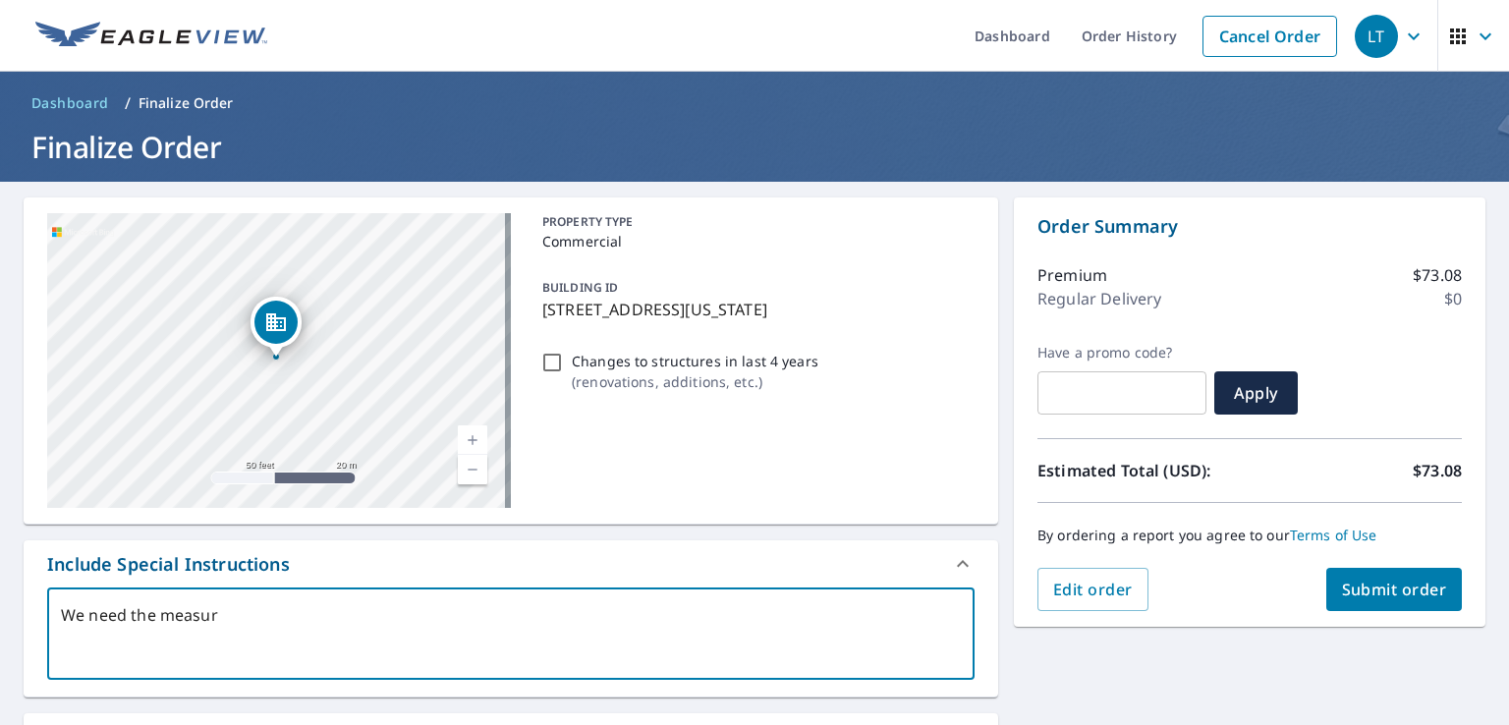
checkbox input "true"
type textarea "We need the measurem"
type textarea "x"
checkbox input "true"
type textarea "We need the measureme"
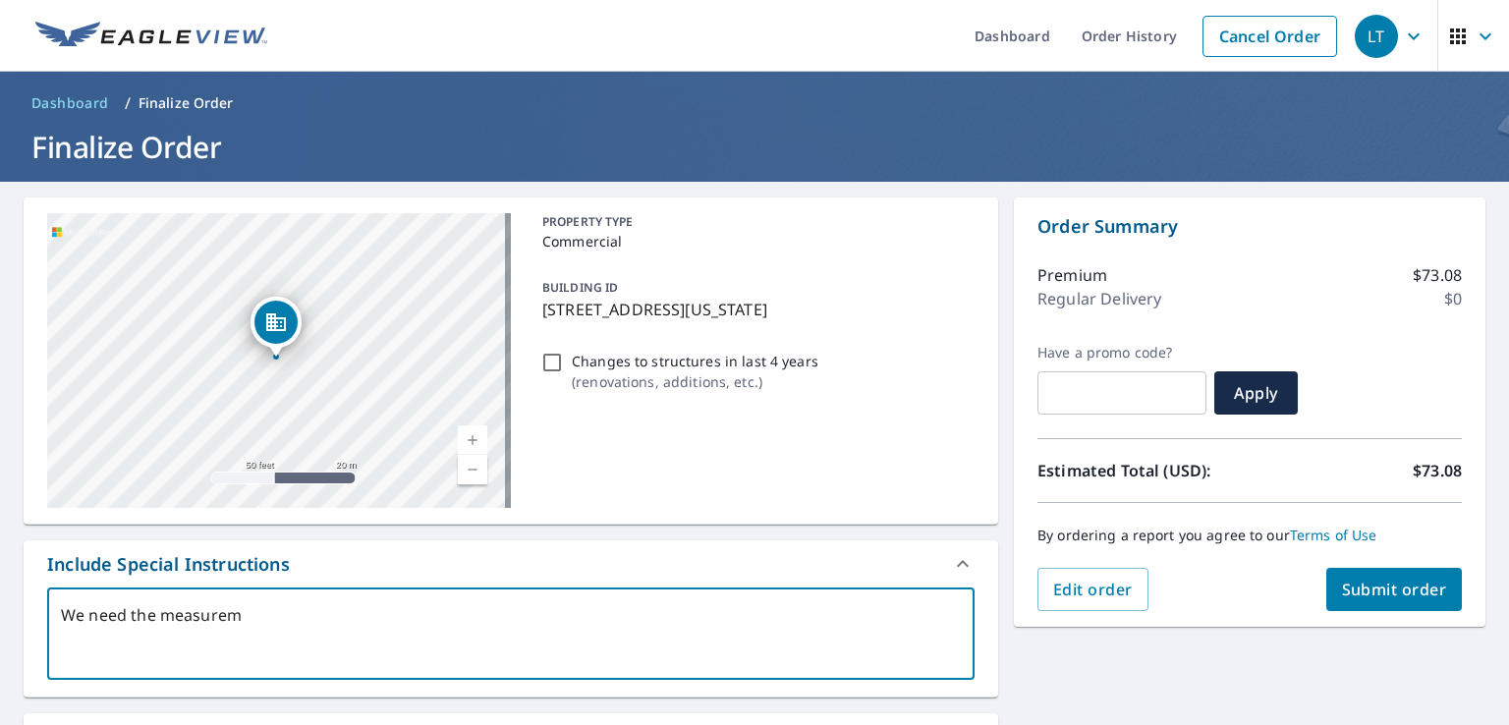
type textarea "x"
checkbox input "true"
type textarea "We need the measuremen"
type textarea "x"
checkbox input "true"
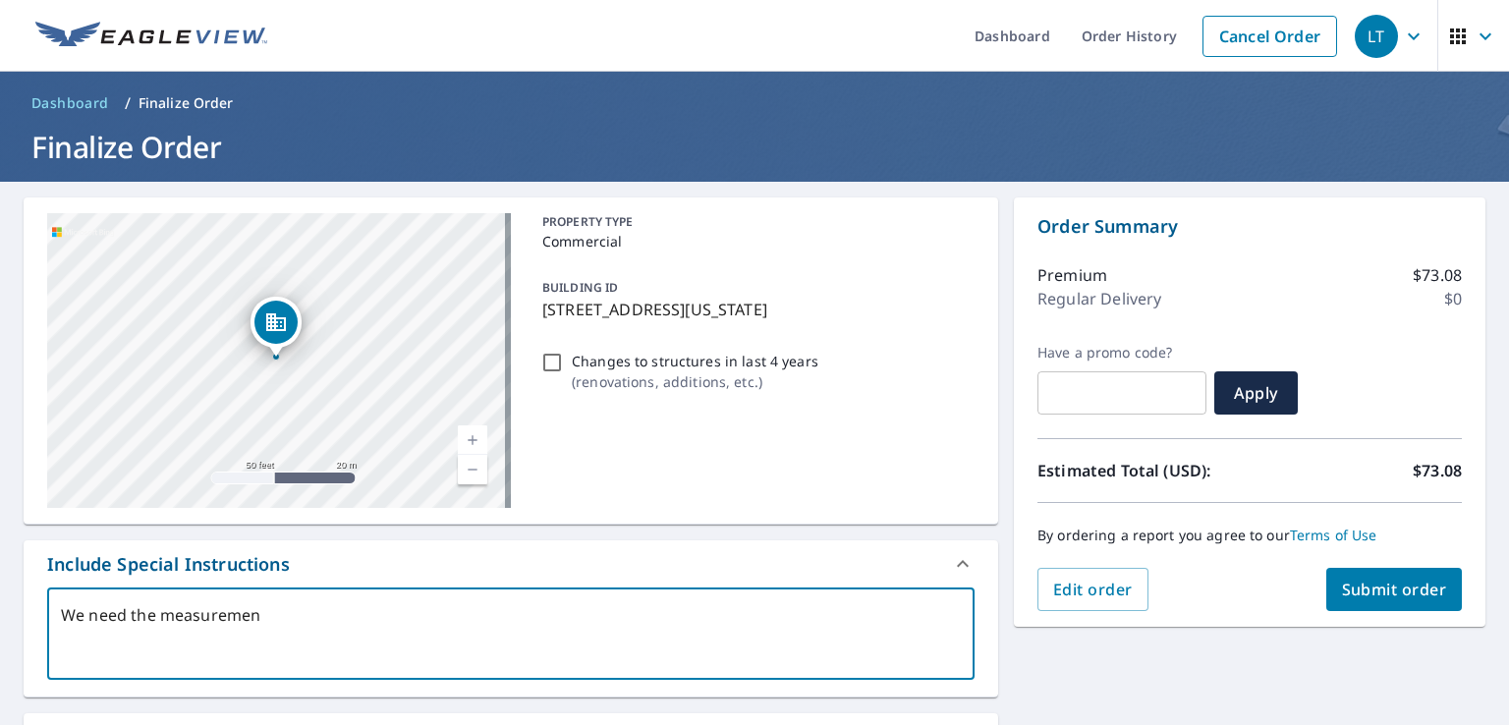
type textarea "We need the measurement"
type textarea "x"
checkbox input "true"
type textarea "We need the measurement"
type textarea "x"
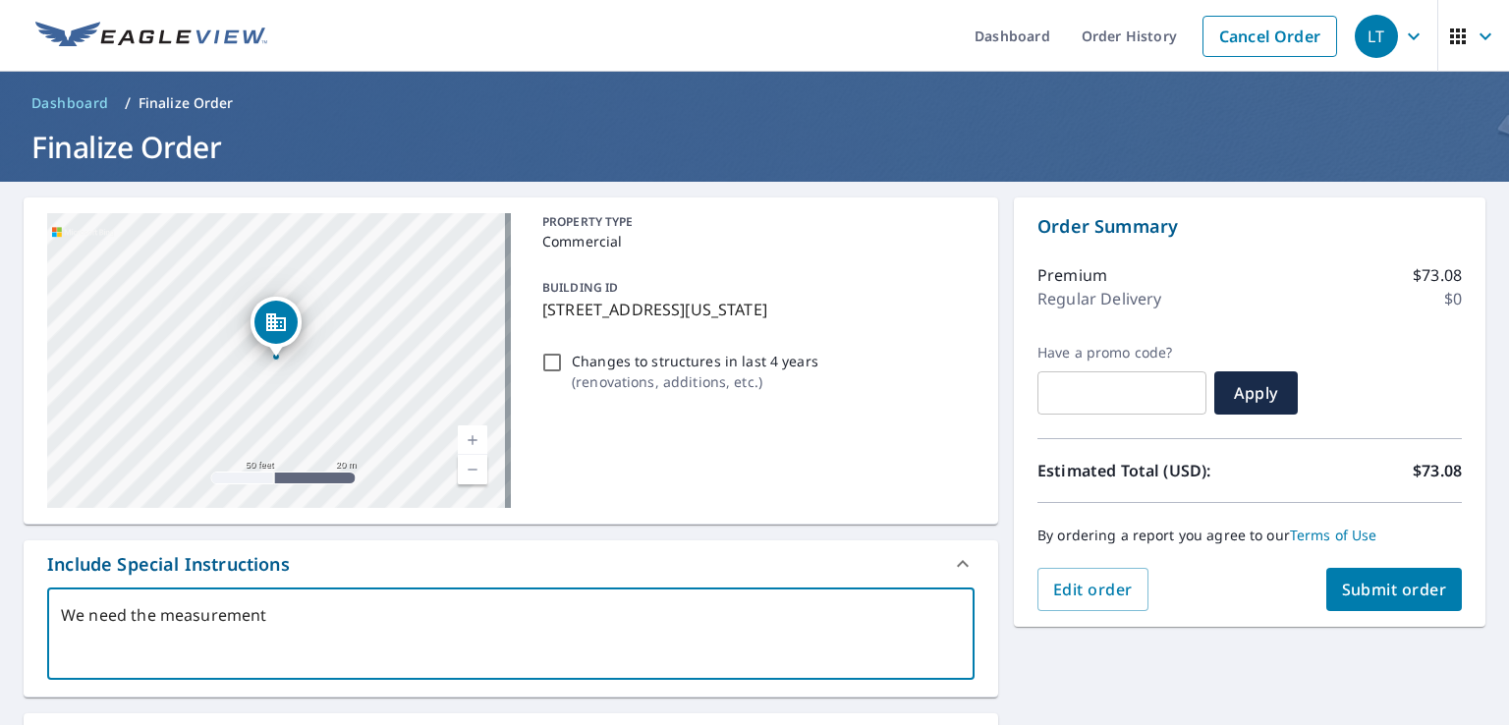
checkbox input "true"
type textarea "We need the measurement"
type textarea "x"
checkbox input "true"
type textarea "We need the measurements"
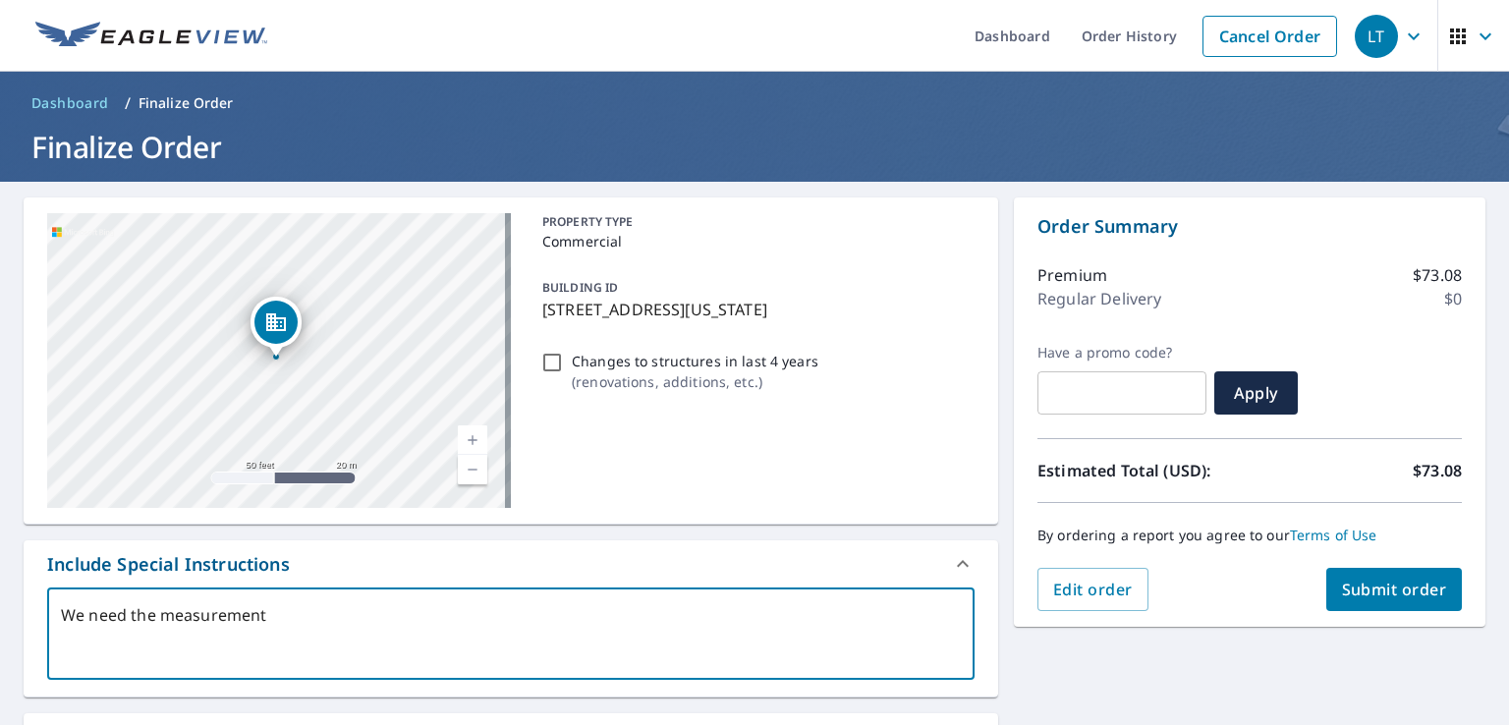
type textarea "x"
checkbox input "true"
type textarea "We need the measurements"
type textarea "x"
checkbox input "true"
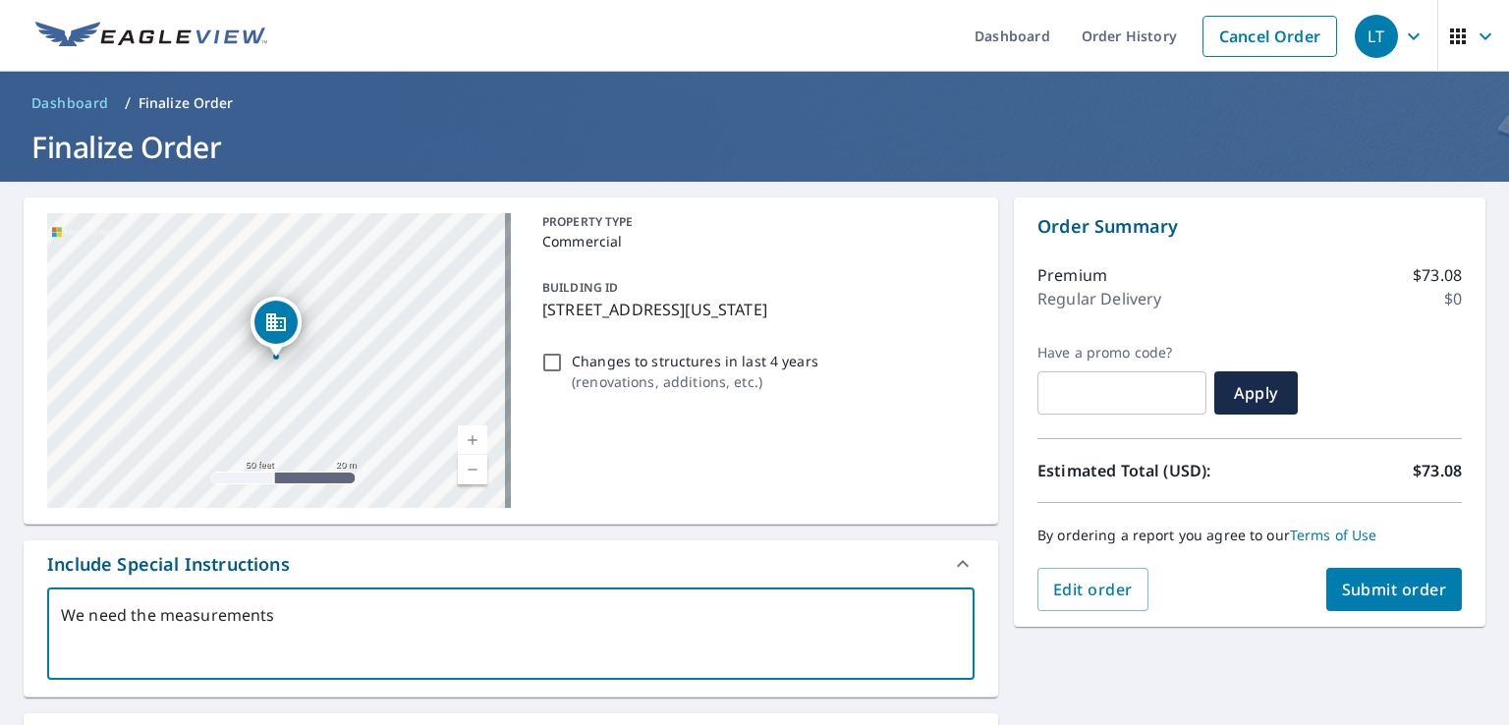
type textarea "We need the measurements f"
type textarea "x"
checkbox input "true"
type textarea "We need the measurements fo"
type textarea "x"
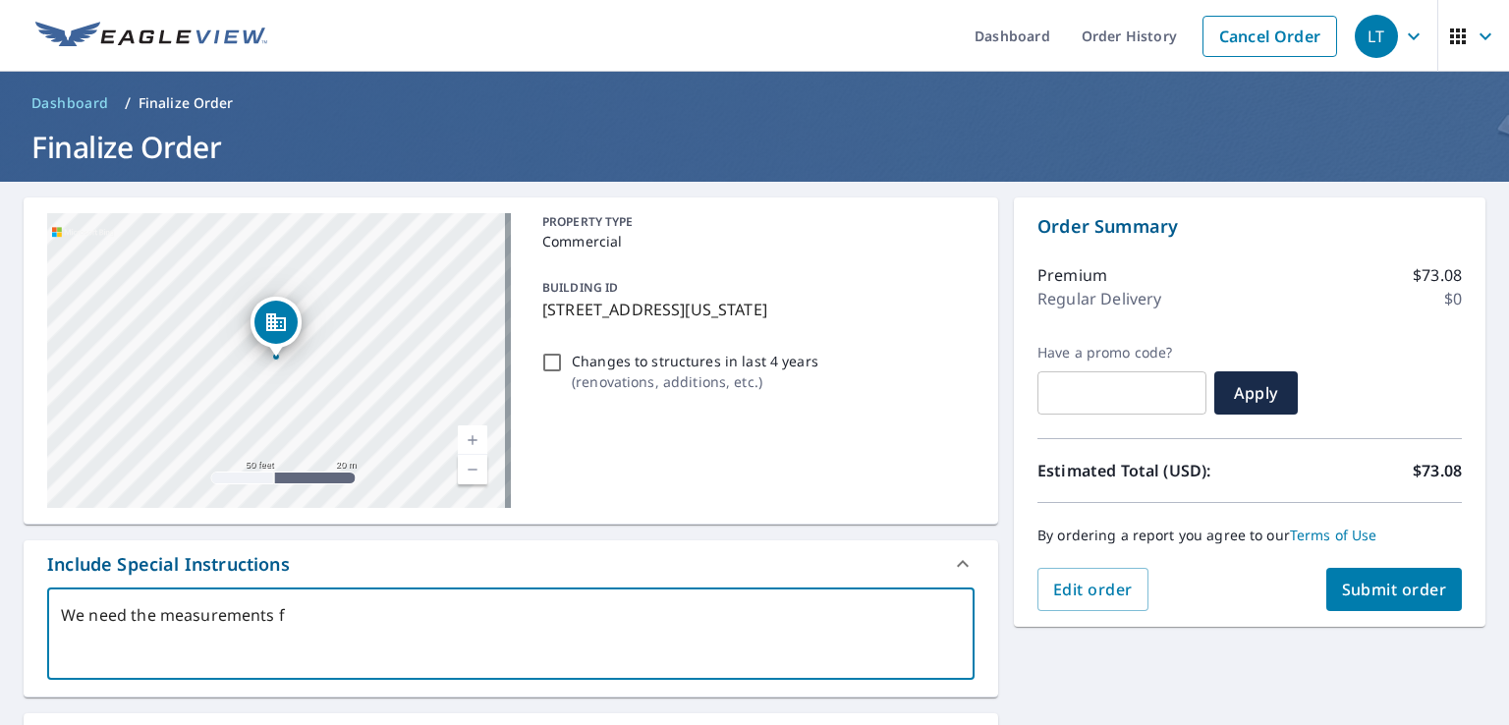
checkbox input "true"
type textarea "We need the measurements for"
type textarea "x"
checkbox input "true"
type textarea "We need the measurements for"
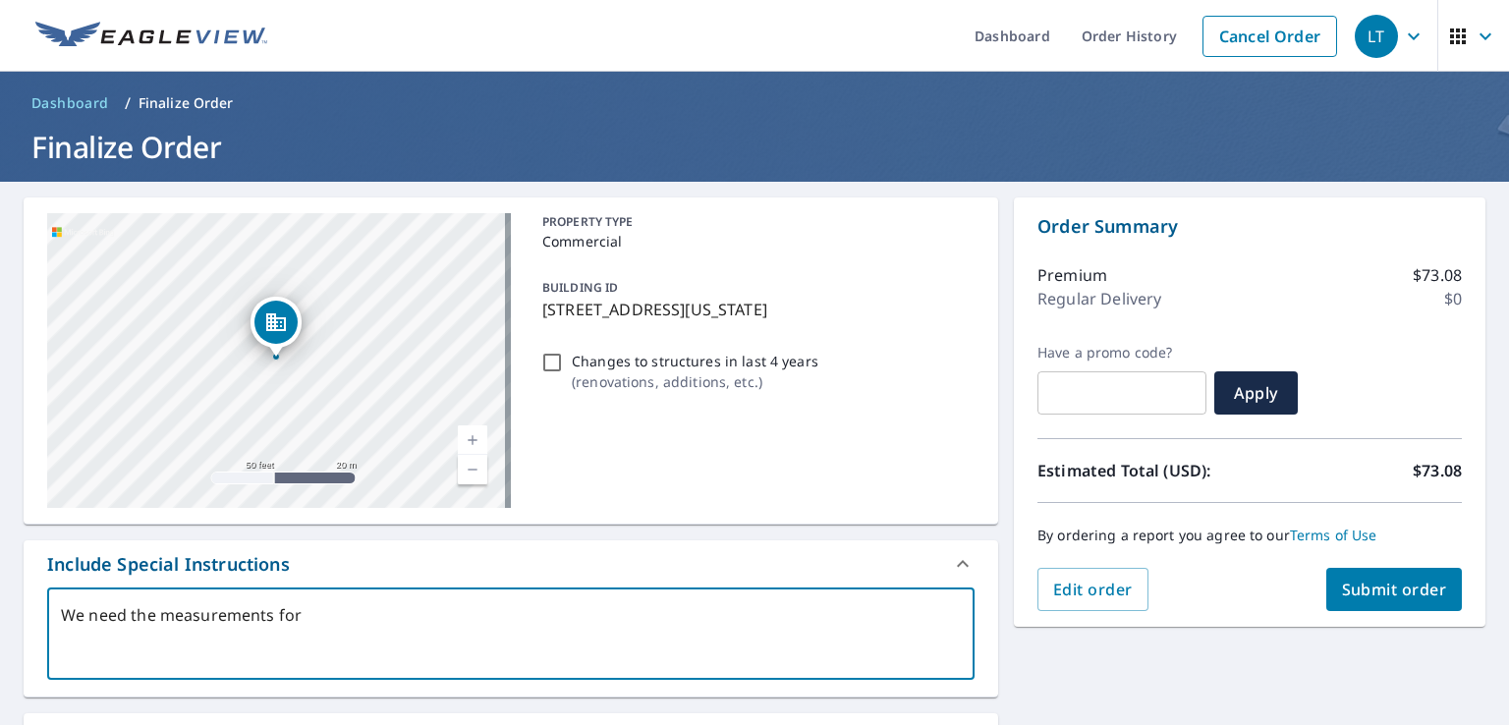
type textarea "x"
checkbox input "true"
type textarea "We need the measurements for 4"
type textarea "x"
checkbox input "true"
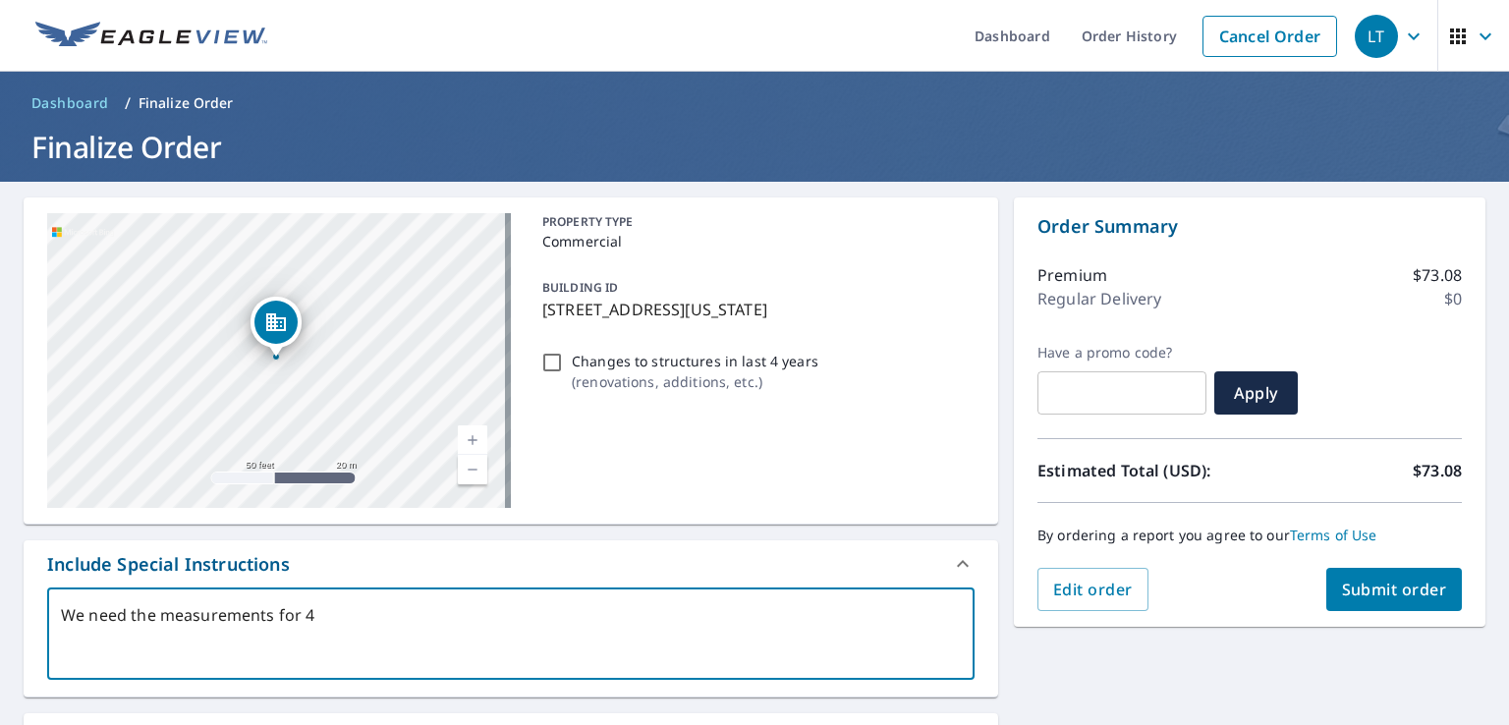
type textarea "We need the measurements for 41"
type textarea "x"
checkbox input "true"
type textarea "We need the measurements for 413"
type textarea "x"
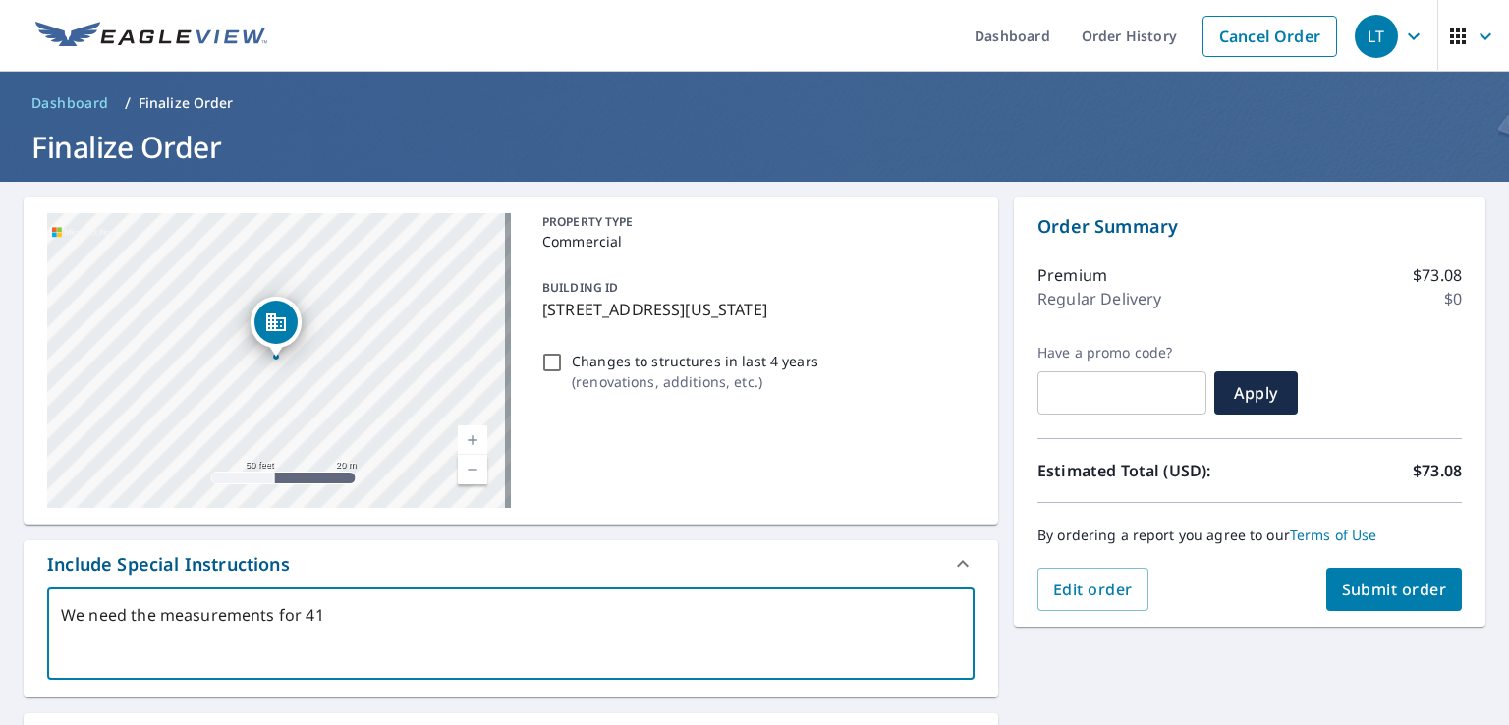
checkbox input "true"
type textarea "We need the measurements for 413"
type textarea "x"
checkbox input "true"
type textarea "We need the measurements for 413 a"
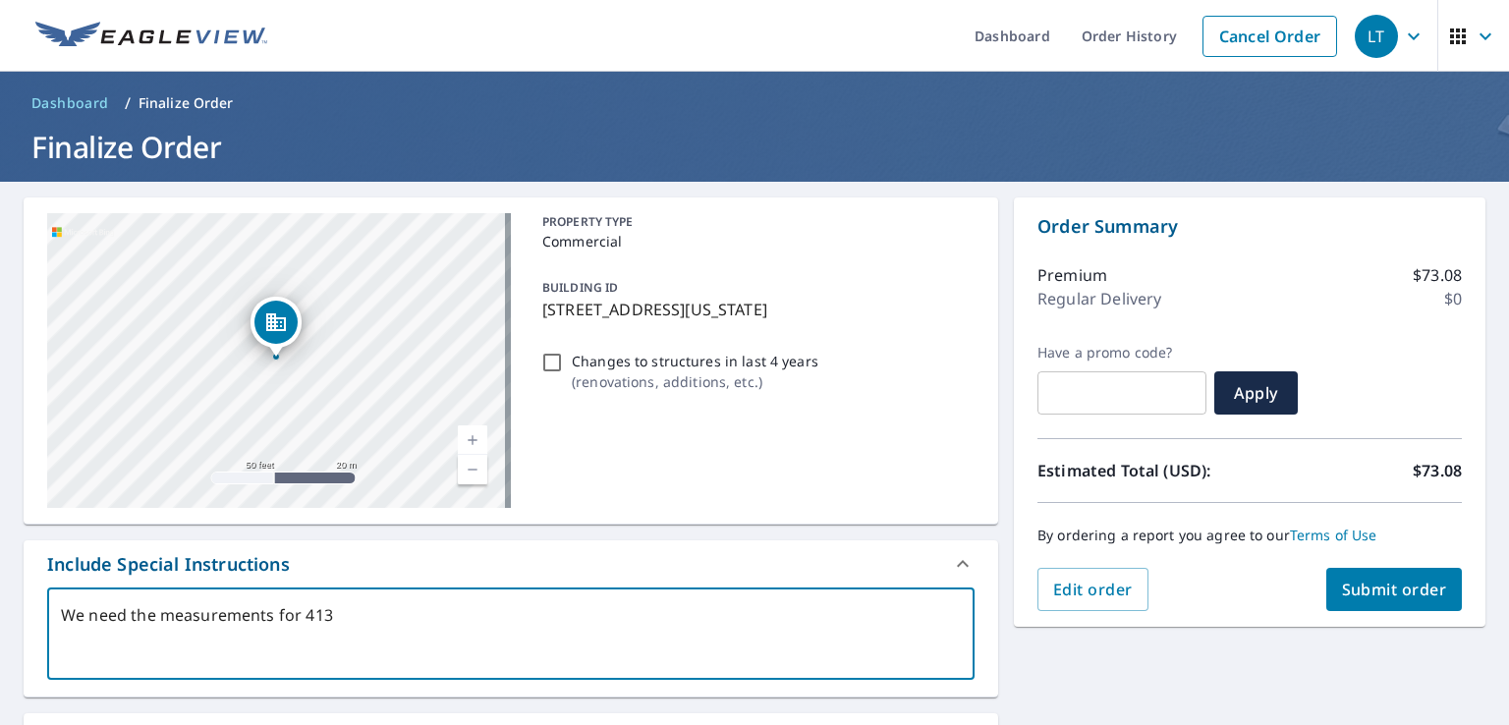
type textarea "x"
checkbox input "true"
type textarea "We need the measurements for 413 an"
type textarea "x"
checkbox input "true"
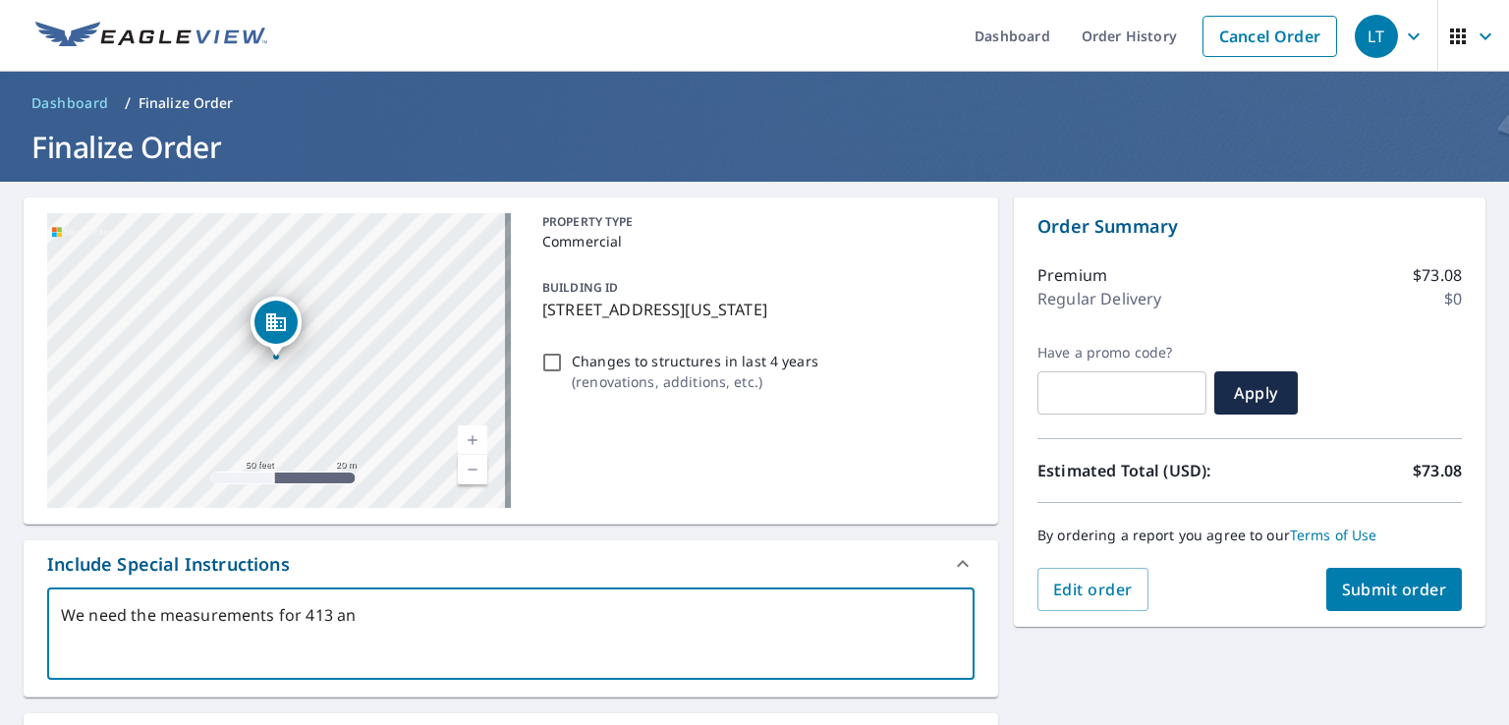
type textarea "We need the measurements for 413 and"
type textarea "x"
checkbox input "true"
type textarea "We need the measurements for 413 and"
type textarea "x"
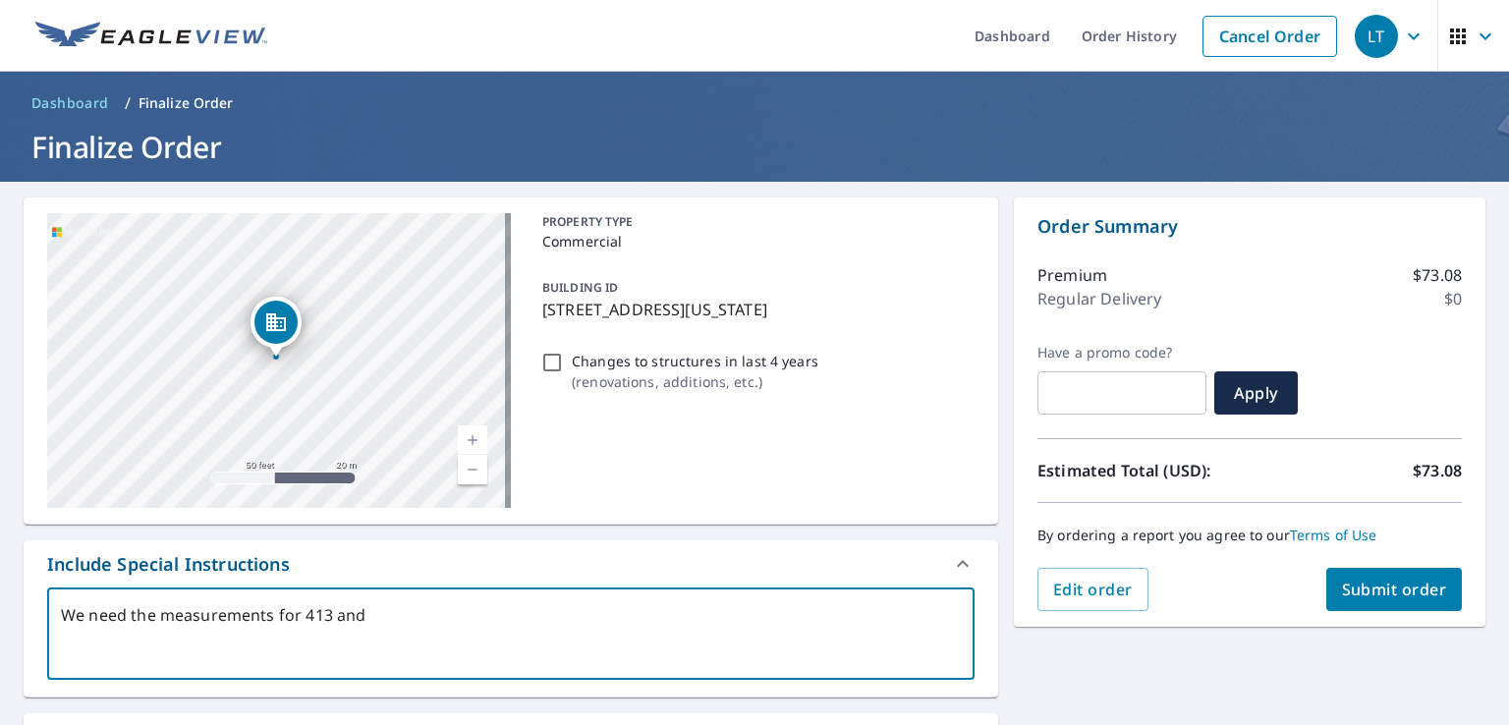
checkbox input "true"
type textarea "We need the measurements for 413 and f"
type textarea "x"
checkbox input "true"
type textarea "We need the measurements for 413 and fo"
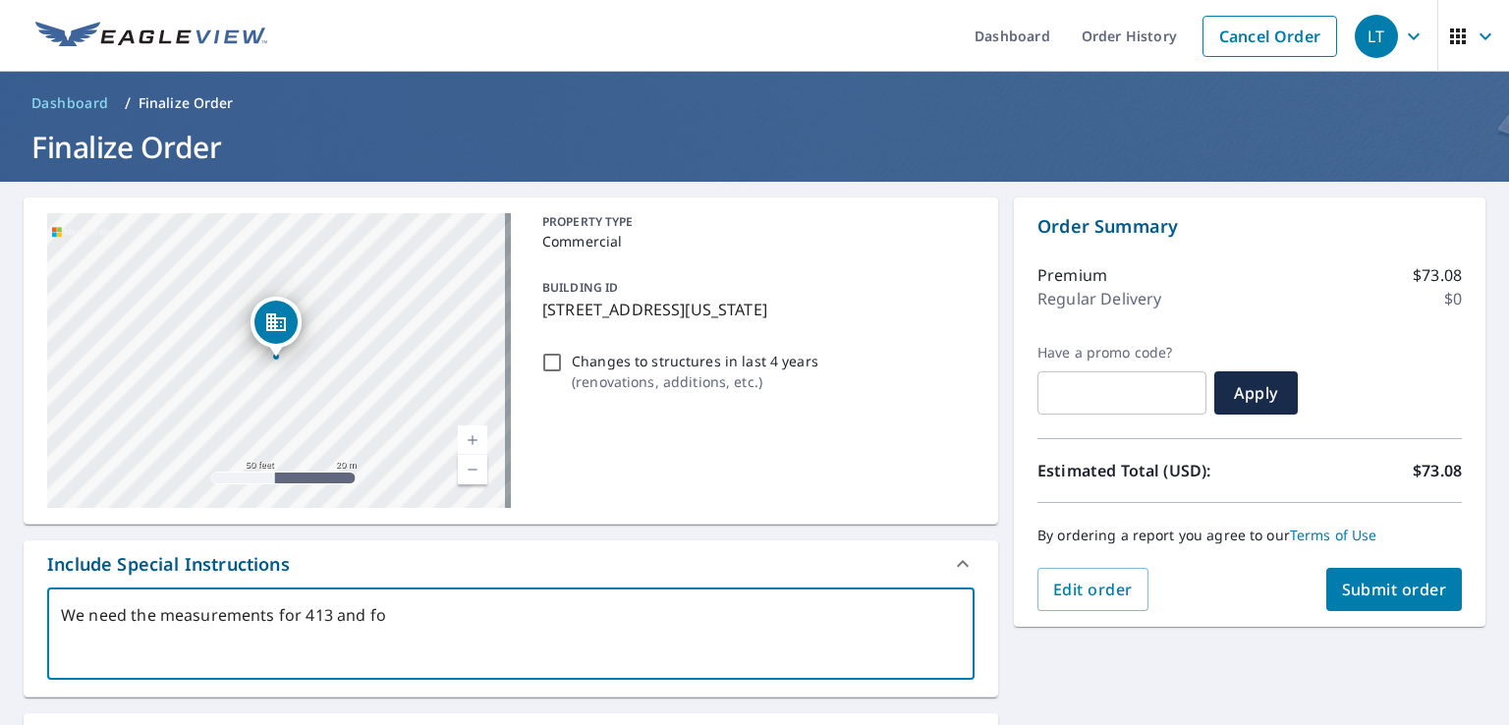
type textarea "x"
checkbox input "true"
type textarea "We need the measurements for 413 and for"
type textarea "x"
checkbox input "true"
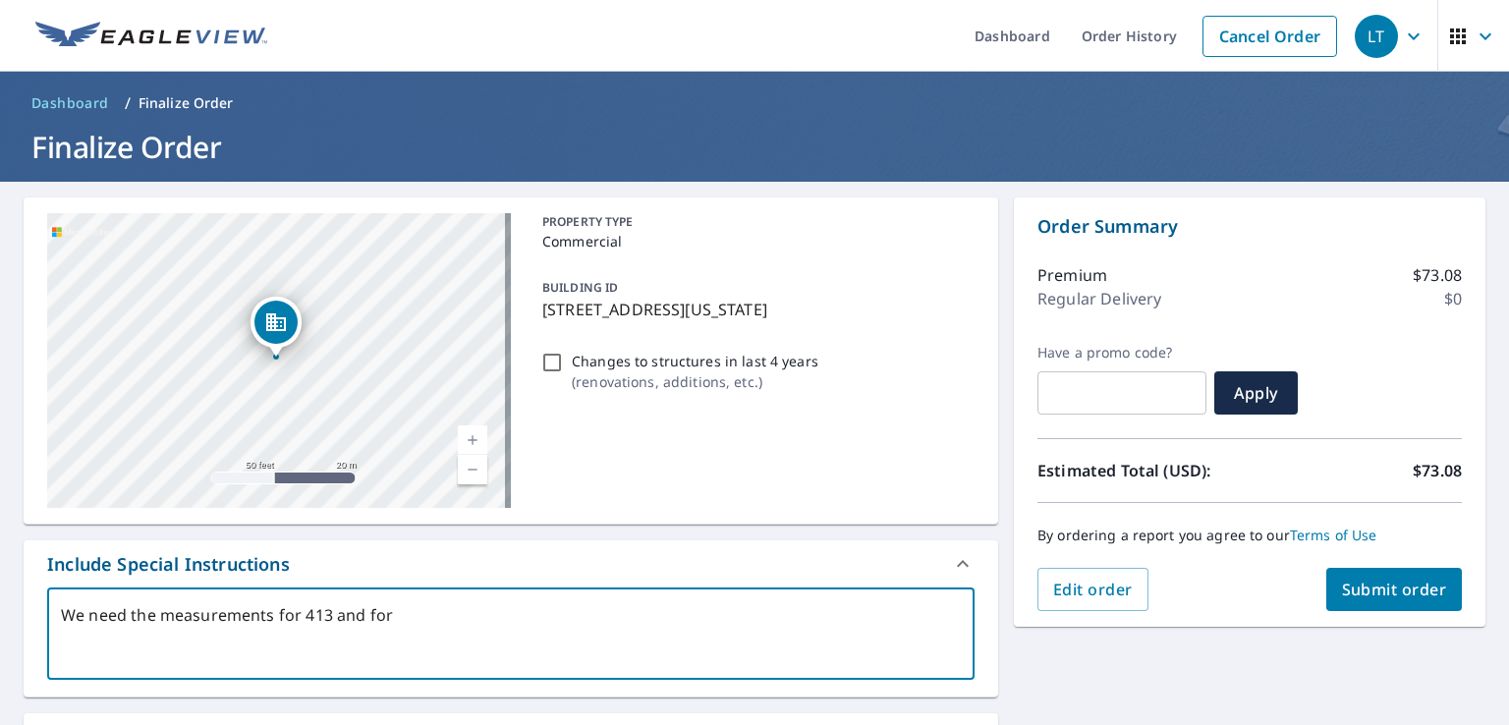
type textarea "We need the measurements for 413 and for"
type textarea "x"
checkbox input "true"
type textarea "We need the measurements for 413 and for 4"
type textarea "x"
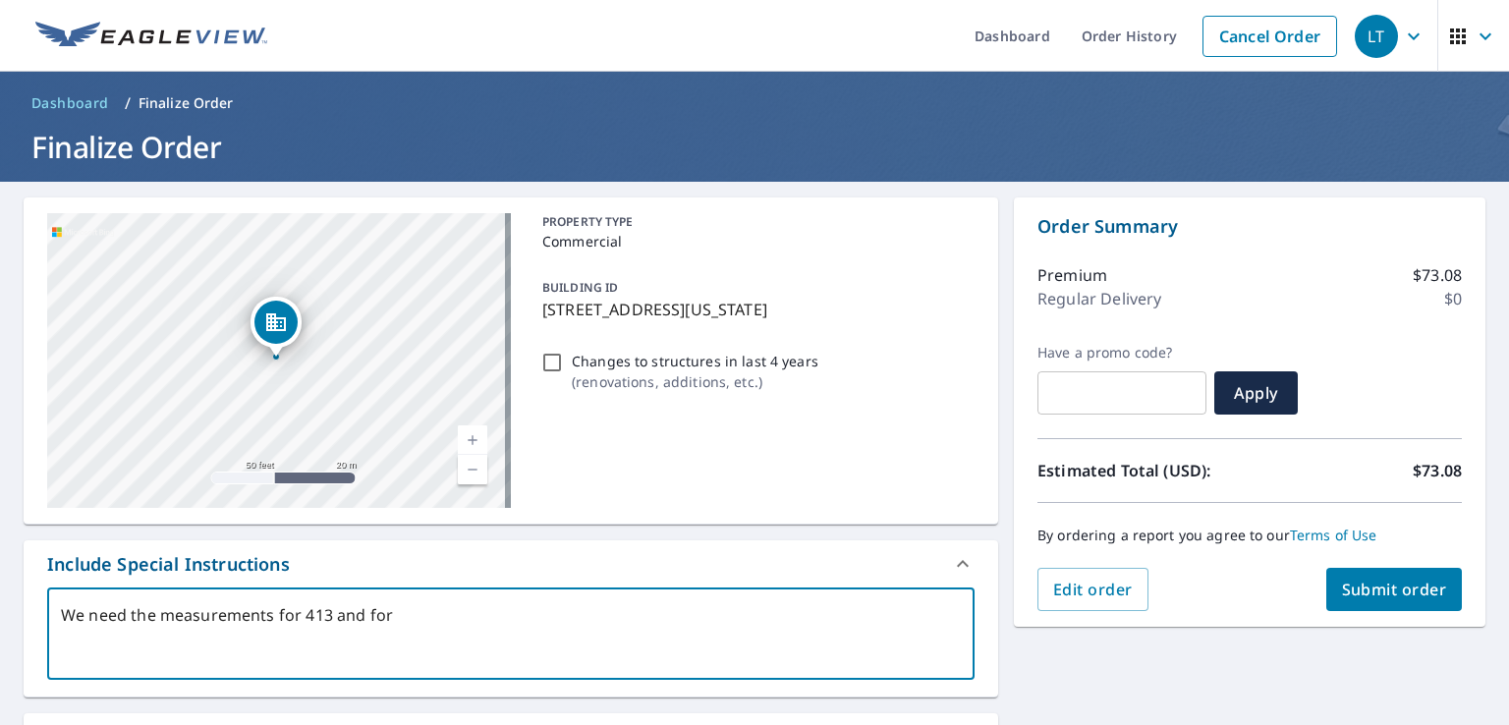
checkbox input "true"
type textarea "We need the measurements for 413 and for 41"
type textarea "x"
checkbox input "true"
type textarea "We need the measurements for 413 and for 417"
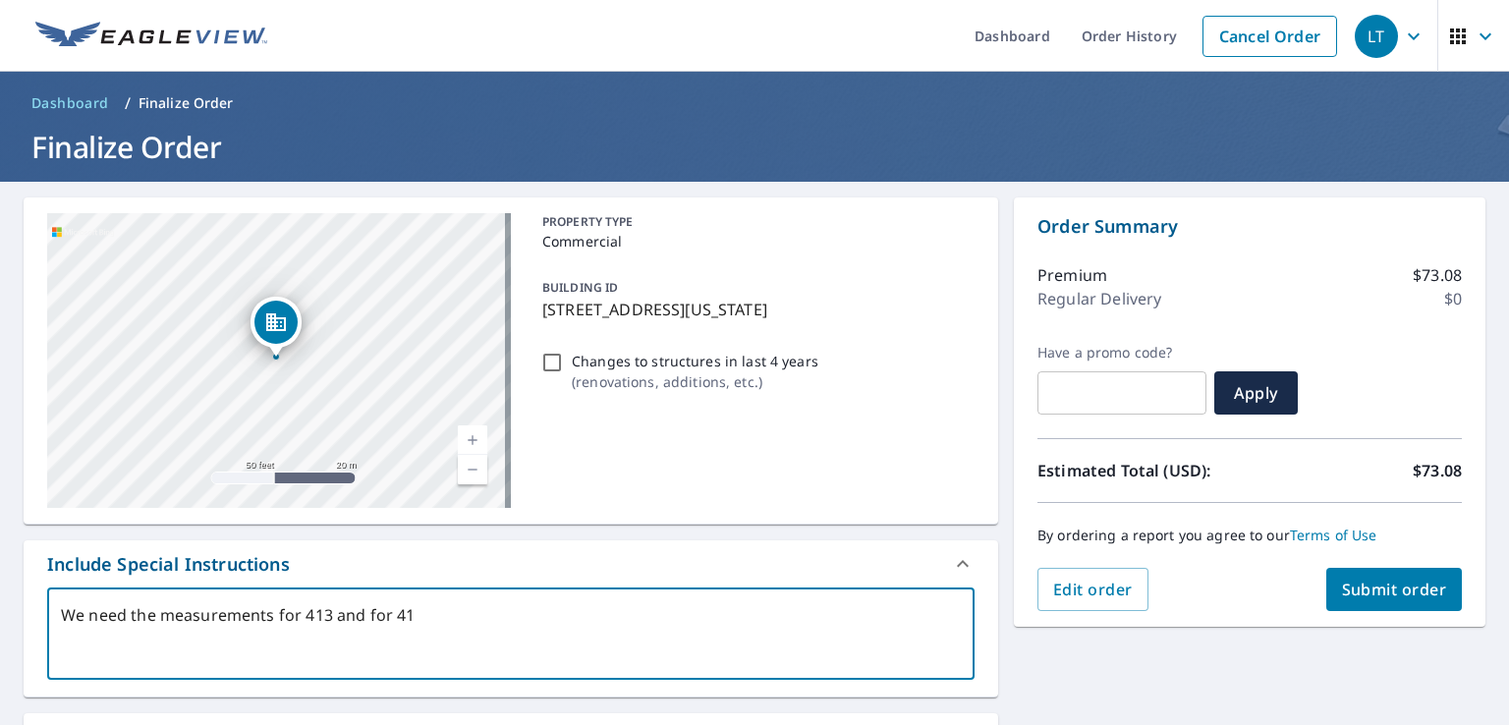
type textarea "x"
checkbox input "true"
click at [302, 615] on textarea "We need the measurements for 413 and for 417" at bounding box center [511, 634] width 900 height 56
type textarea "We need the measurements for l413 and for 417"
type textarea "x"
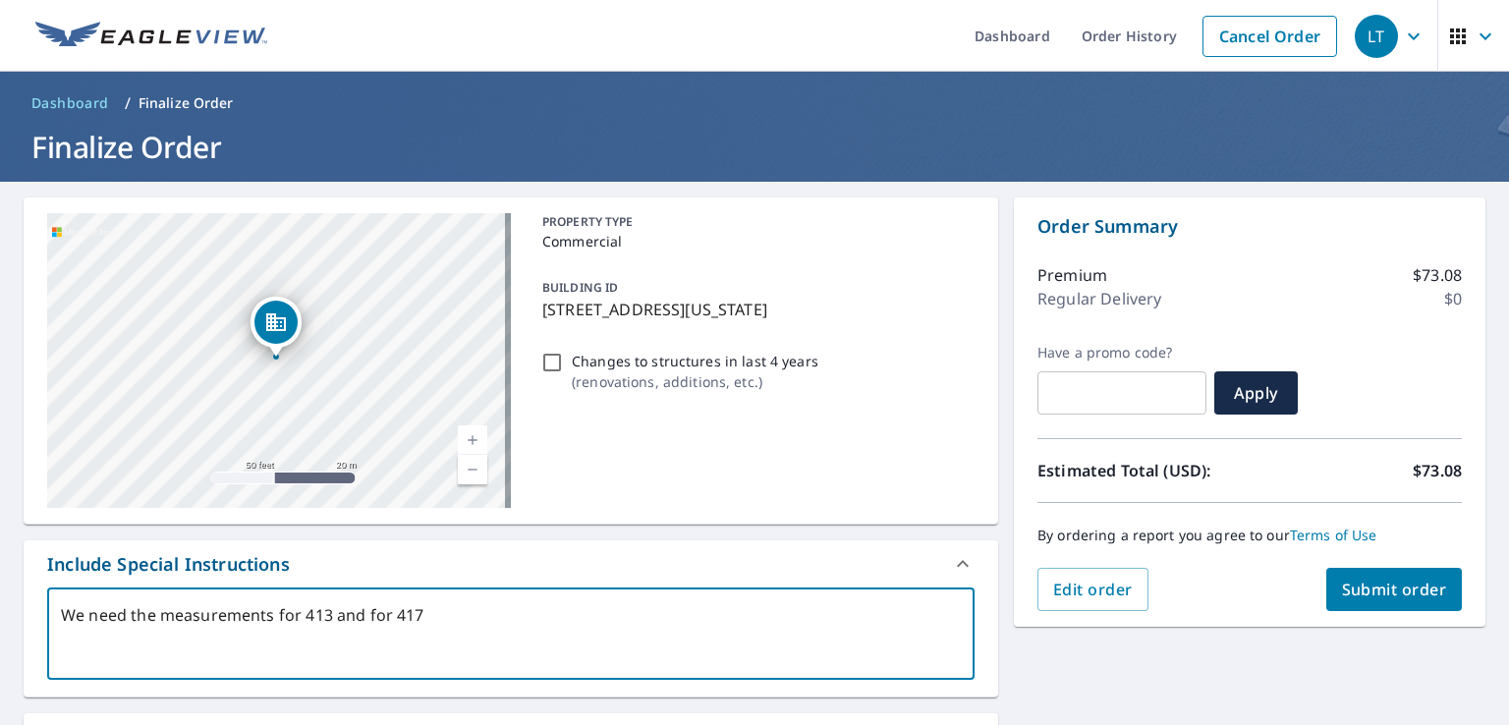
checkbox input "true"
type textarea "We need the measurements for lo413 and for 417"
type textarea "x"
checkbox input "true"
type textarea "We need the measurements for lot413 and for 417"
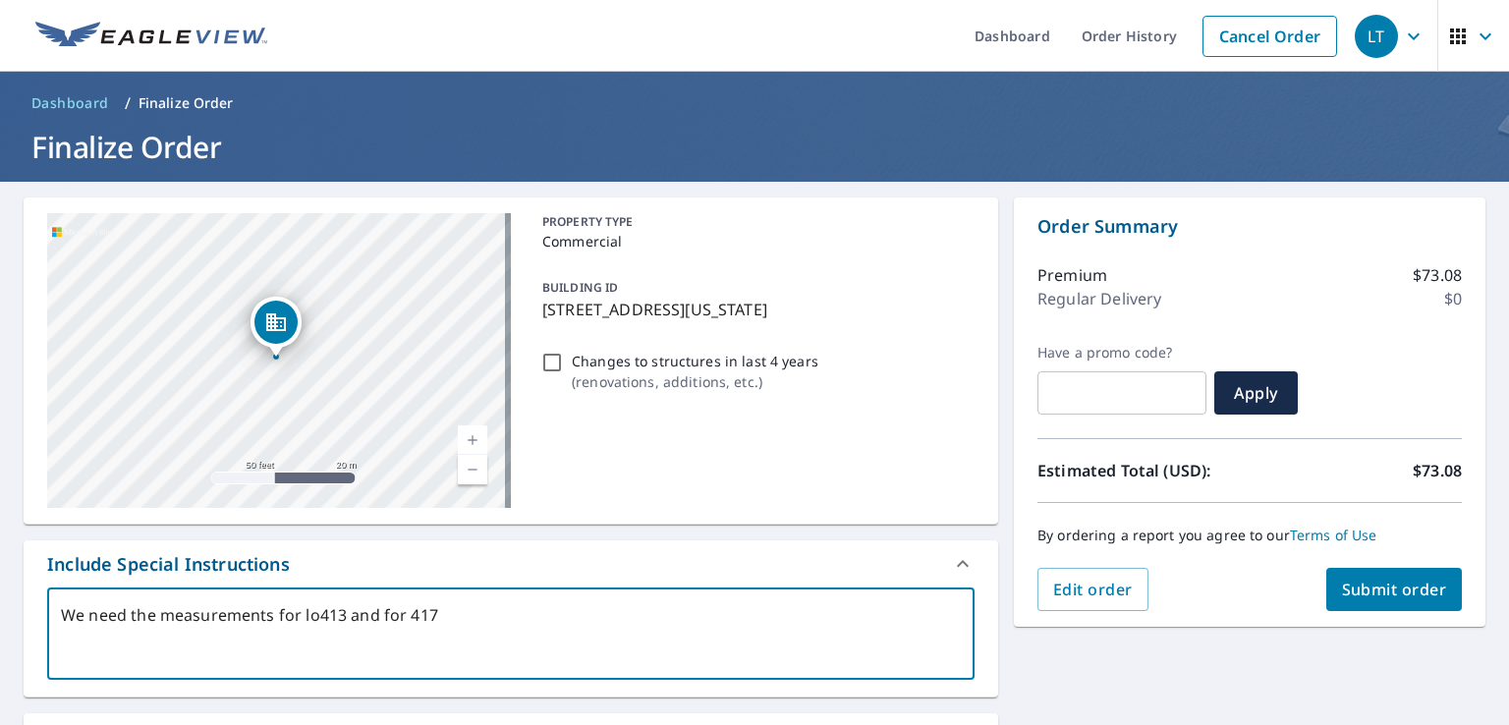
type textarea "x"
checkbox input "true"
type textarea "We need the measurements for lots413 and for 417"
type textarea "x"
checkbox input "true"
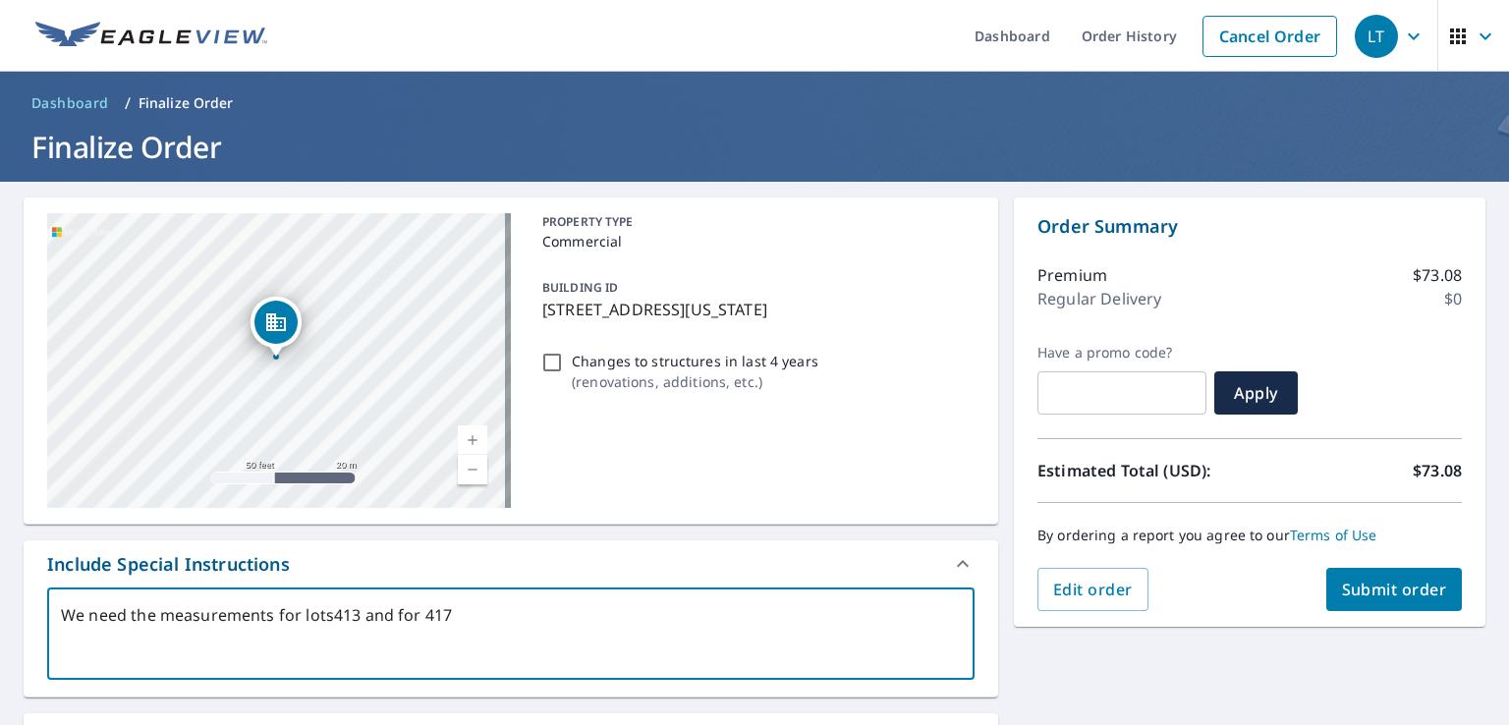
type textarea "We need the measurements for lots 413 and for 417"
type textarea "x"
checkbox input "true"
click at [467, 611] on textarea "We need the measurements for lots 413 and for 417" at bounding box center [511, 634] width 900 height 56
type textarea "We need the measurements for lots 413 and for 417."
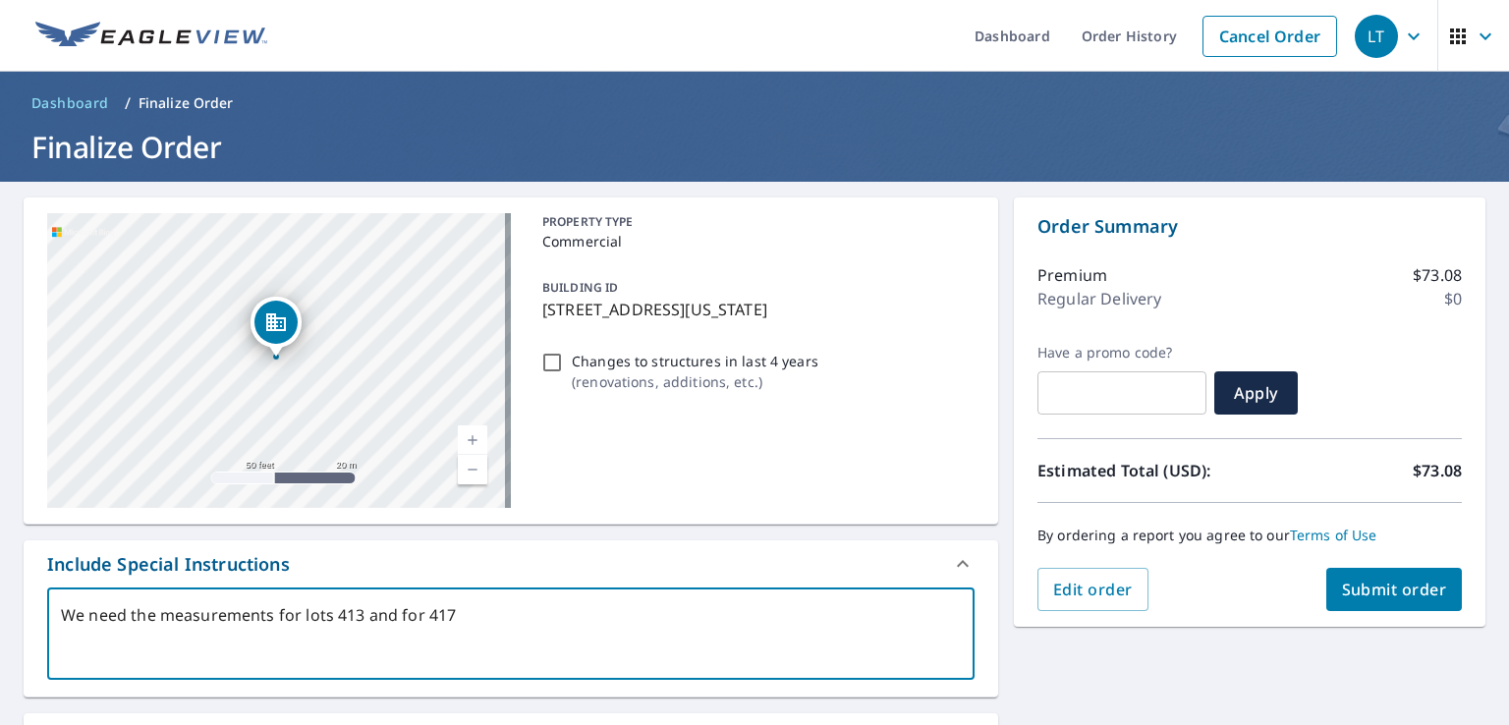
type textarea "x"
checkbox input "true"
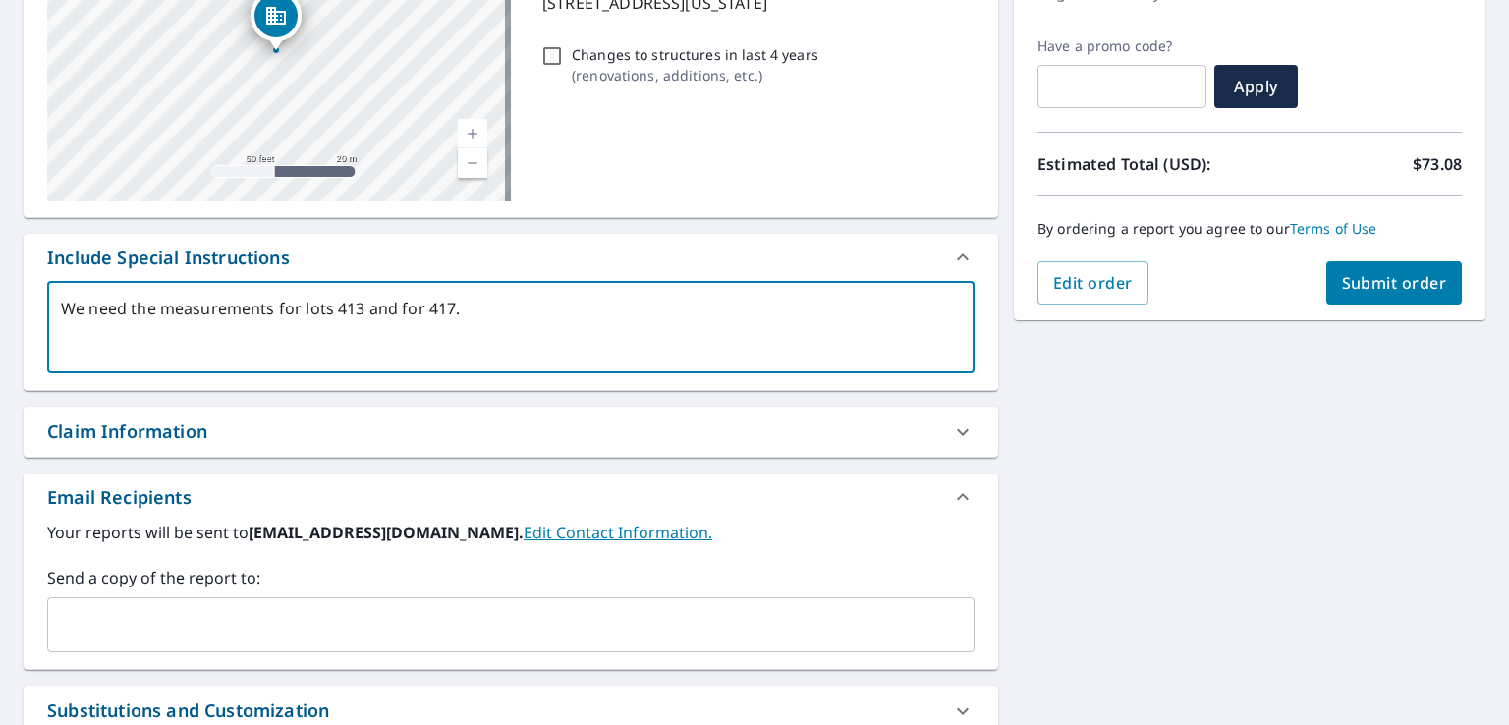
scroll to position [196, 0]
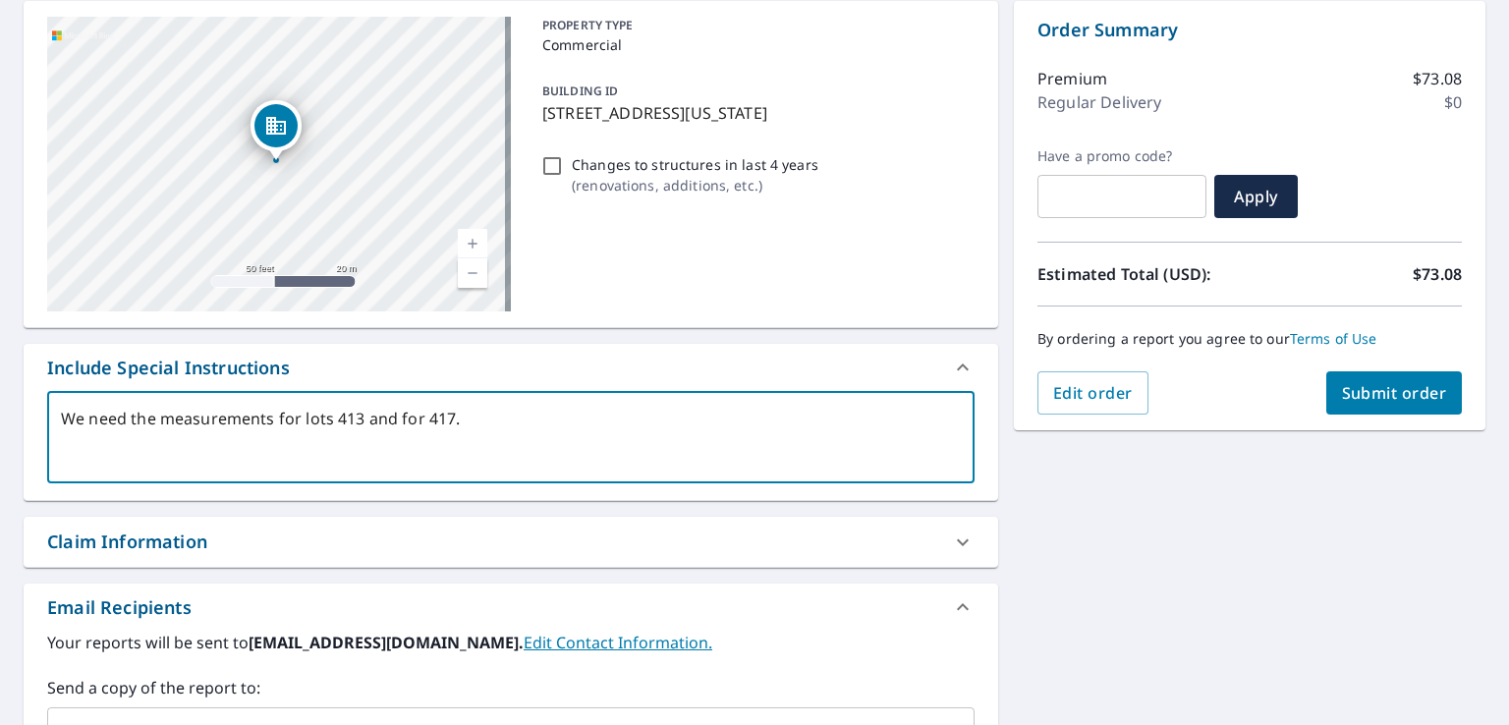
type textarea "We need the measurements for lots 413 and for 417"
type textarea "x"
checkbox input "true"
click at [429, 417] on textarea "We need the measurements for lots 413 and for 417" at bounding box center [511, 438] width 900 height 56
click at [421, 415] on textarea "We need the measurements for lots 413 and for 417" at bounding box center [511, 438] width 900 height 56
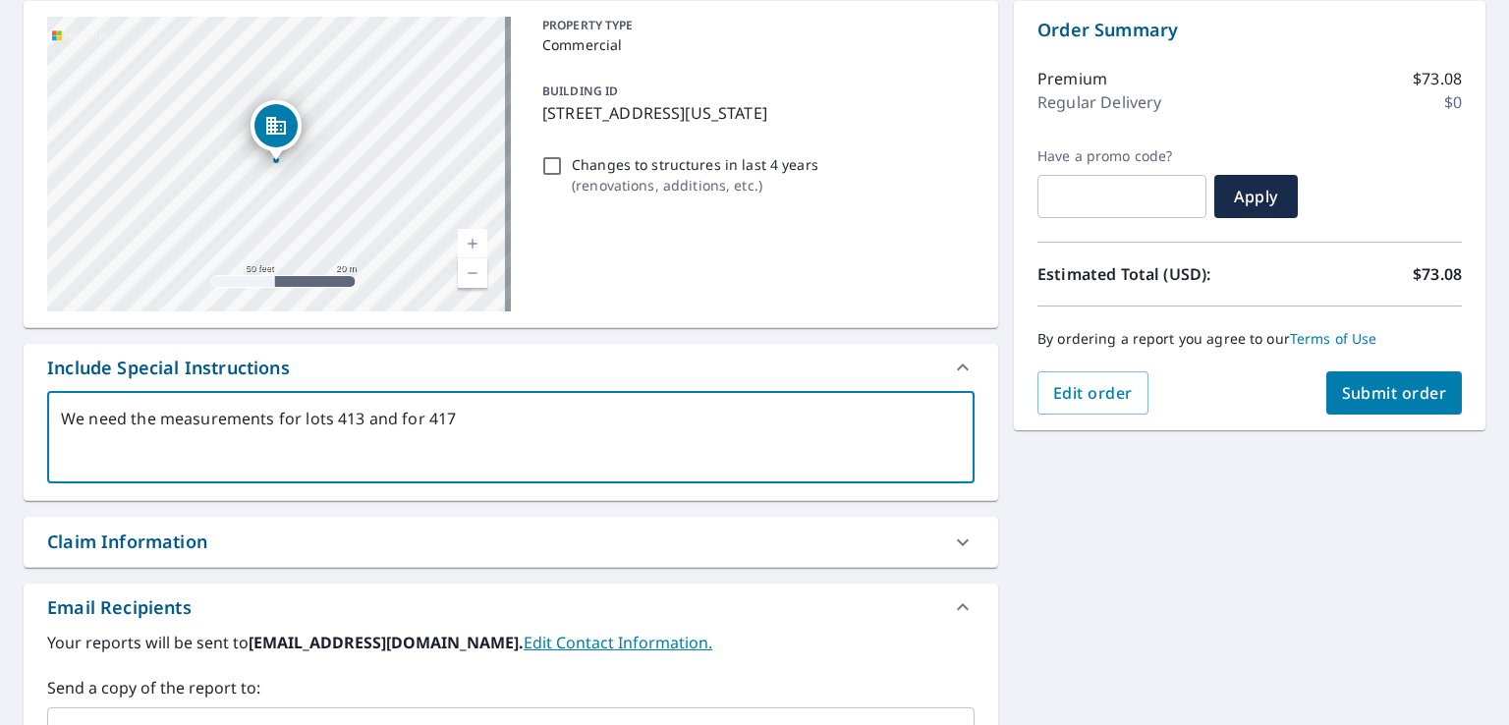
type textarea "We need the measurements for lots 413 and for 417"
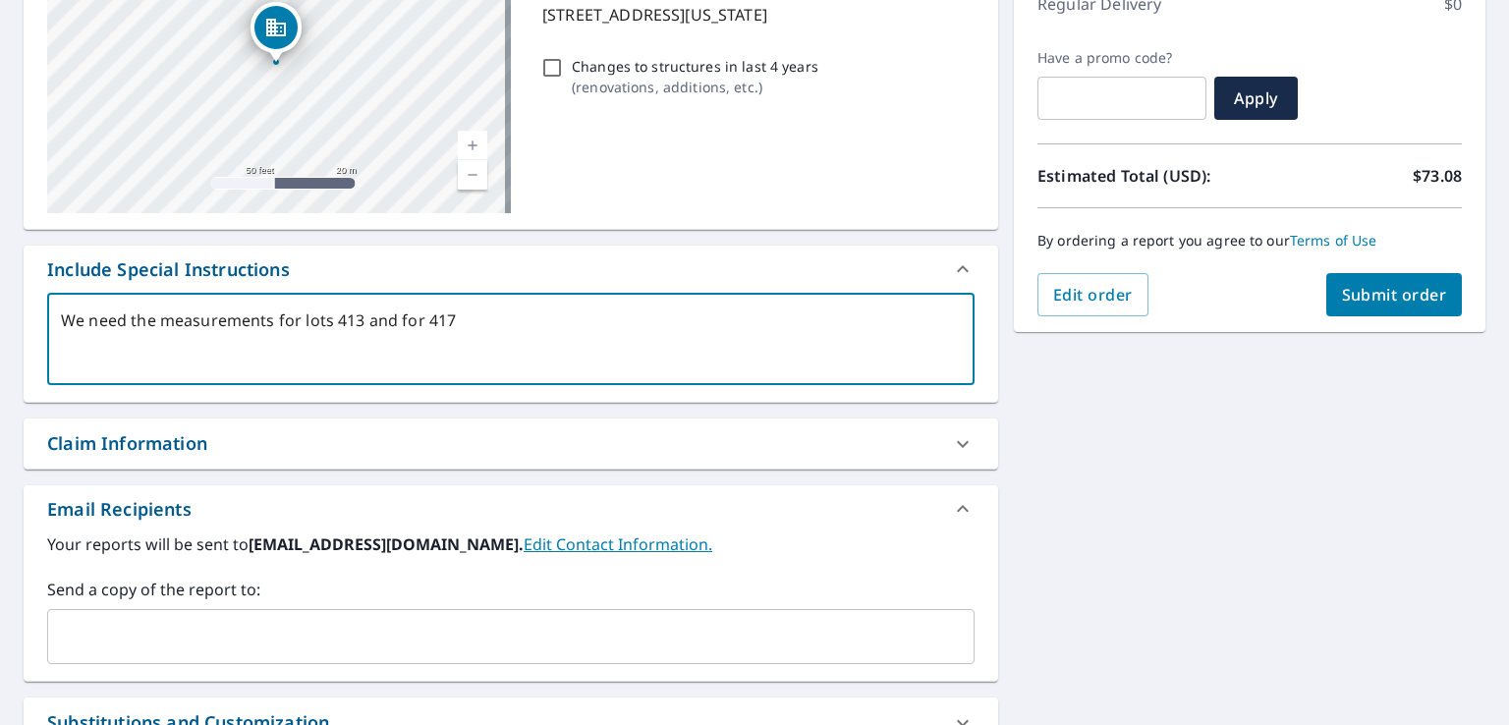
type textarea "x"
click at [283, 642] on input "text" at bounding box center [496, 636] width 880 height 37
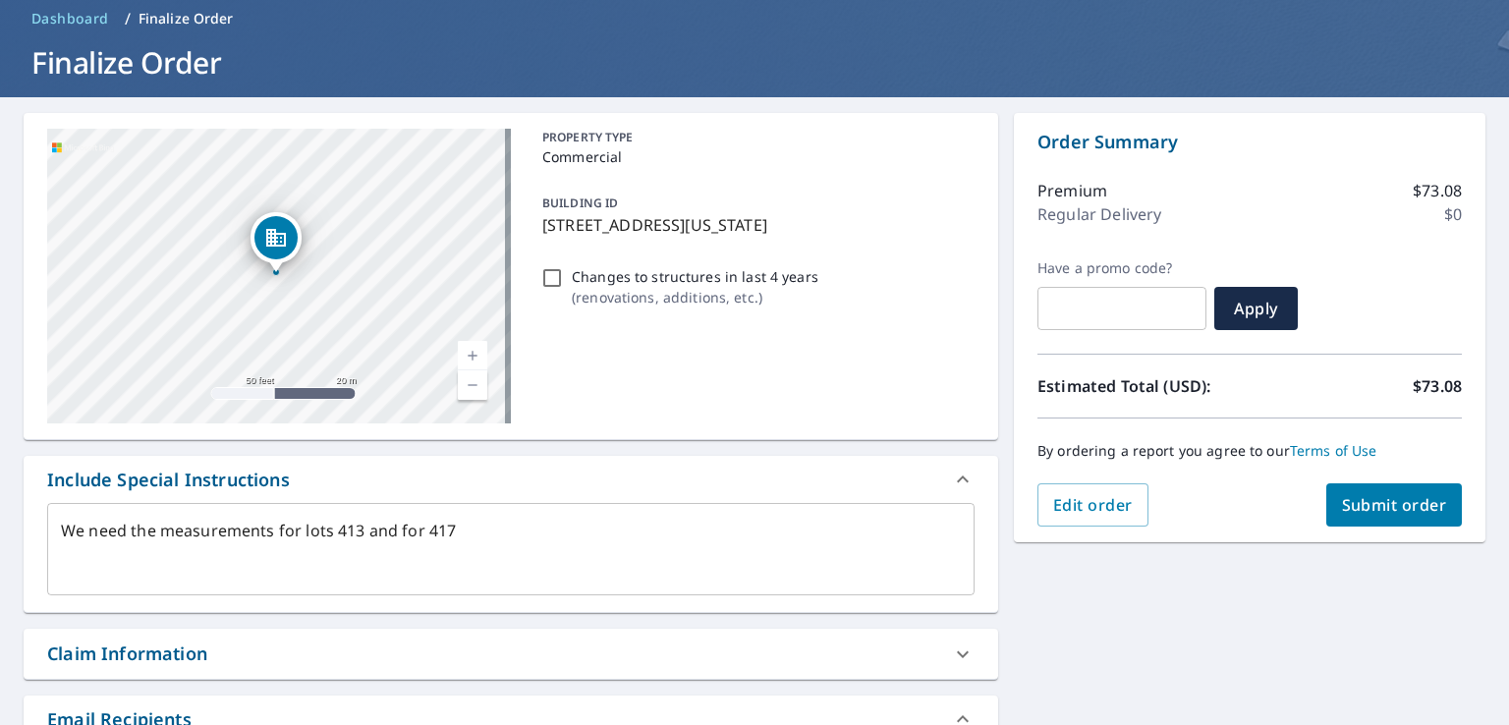
scroll to position [118, 0]
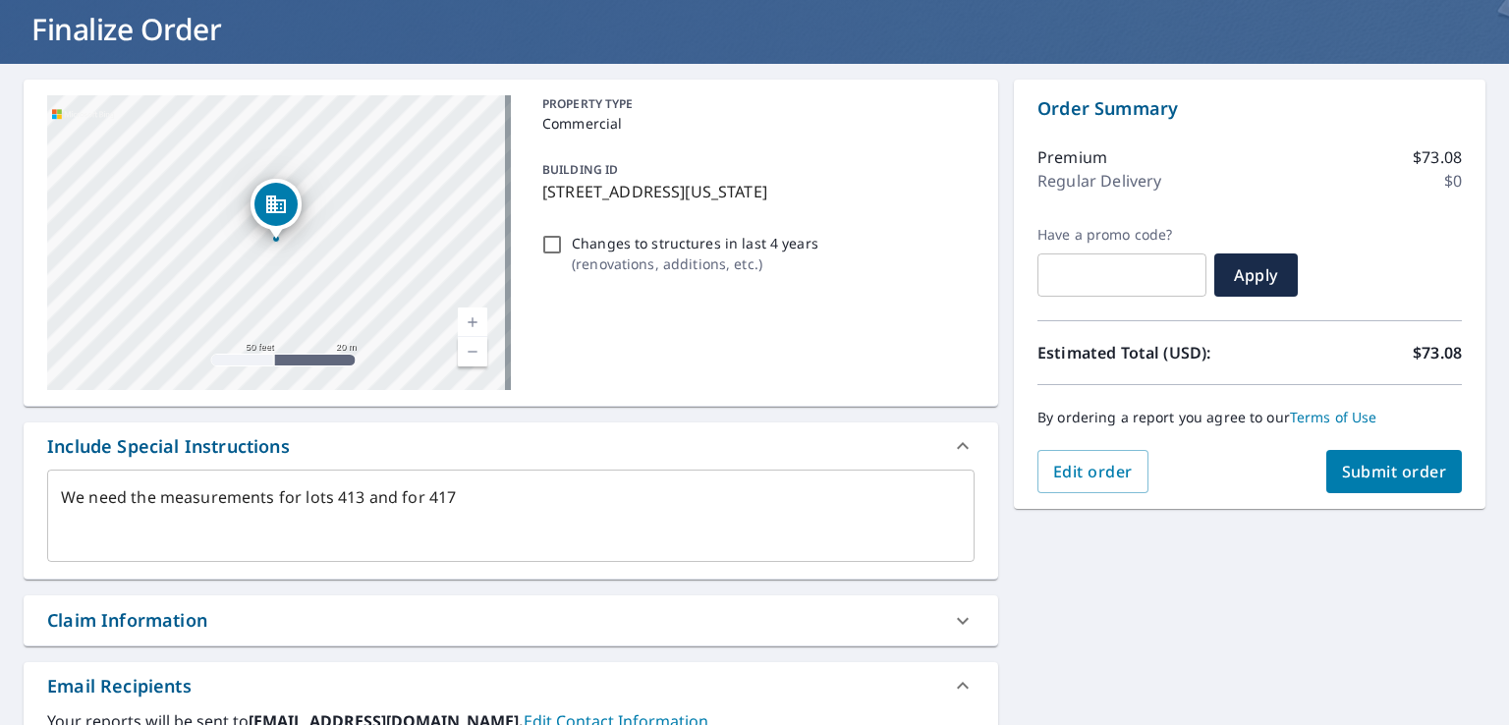
type input "[EMAIL_ADDRESS][DOMAIN_NAME]"
click at [1380, 467] on span "Submit order" at bounding box center [1394, 472] width 105 height 22
type textarea "x"
checkbox input "true"
